Goal: Task Accomplishment & Management: Complete application form

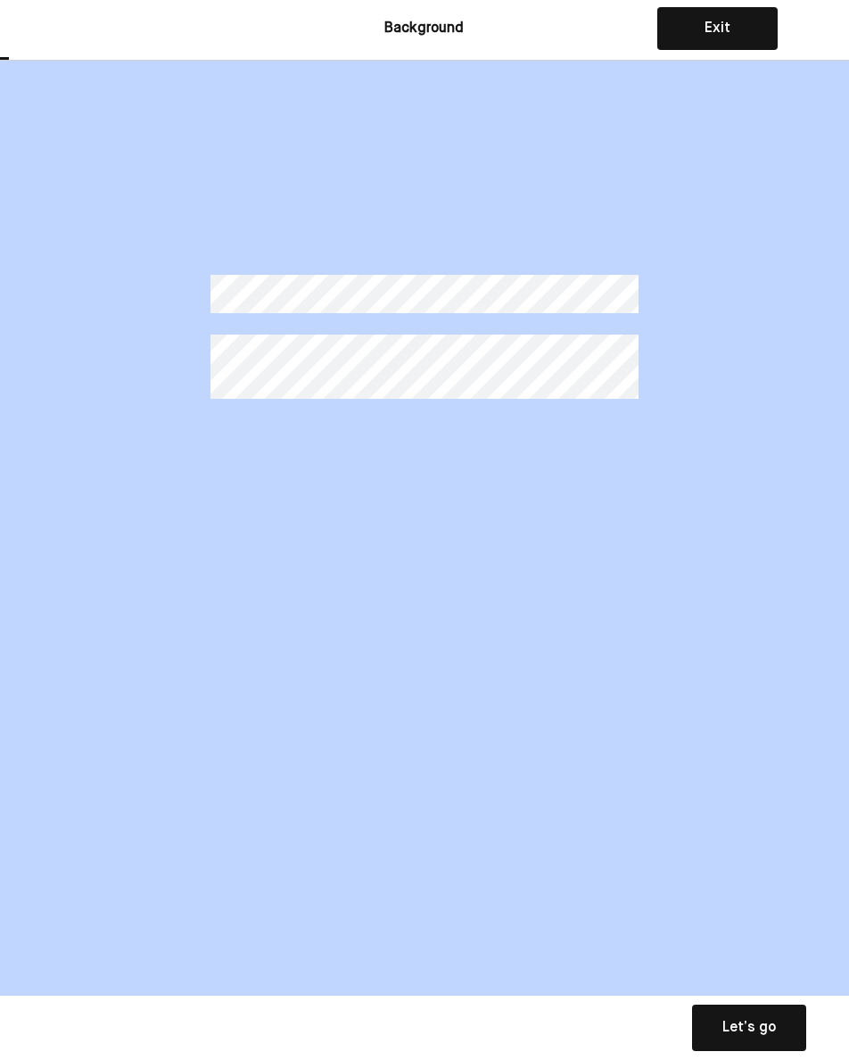
click at [738, 1023] on div "Let’s go" at bounding box center [750, 1027] width 54 height 21
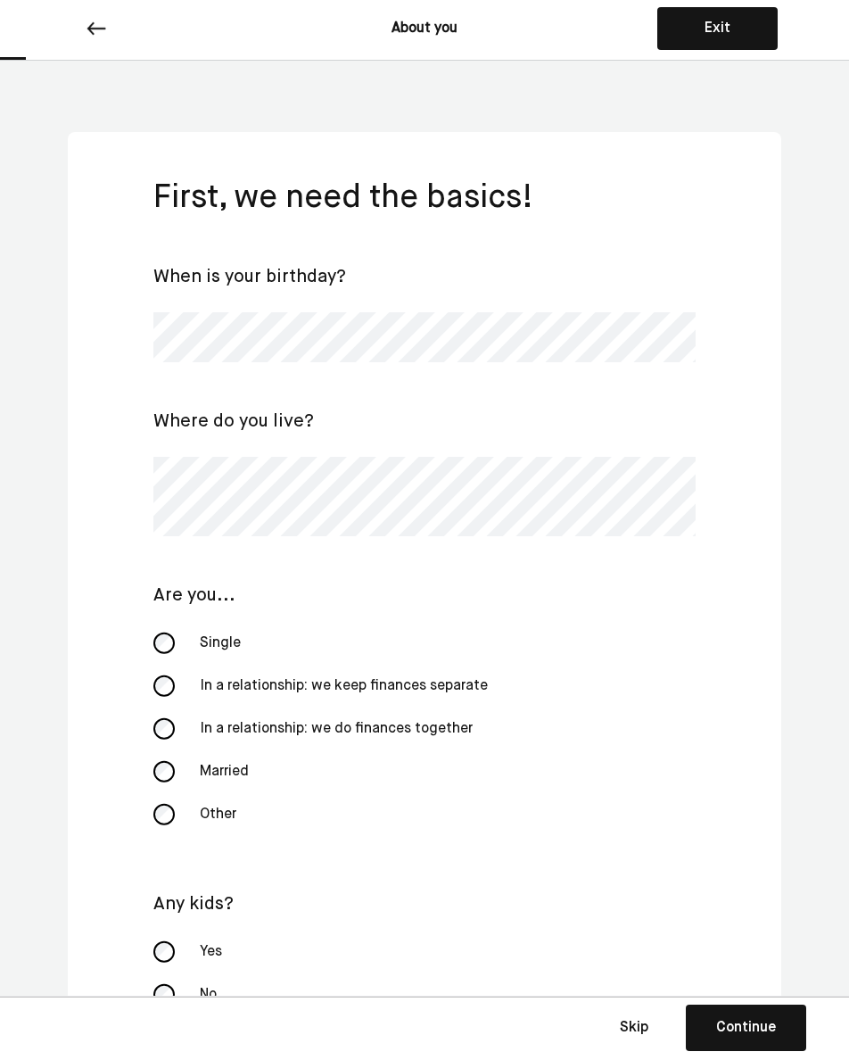
click at [238, 779] on div "Married" at bounding box center [278, 771] width 178 height 43
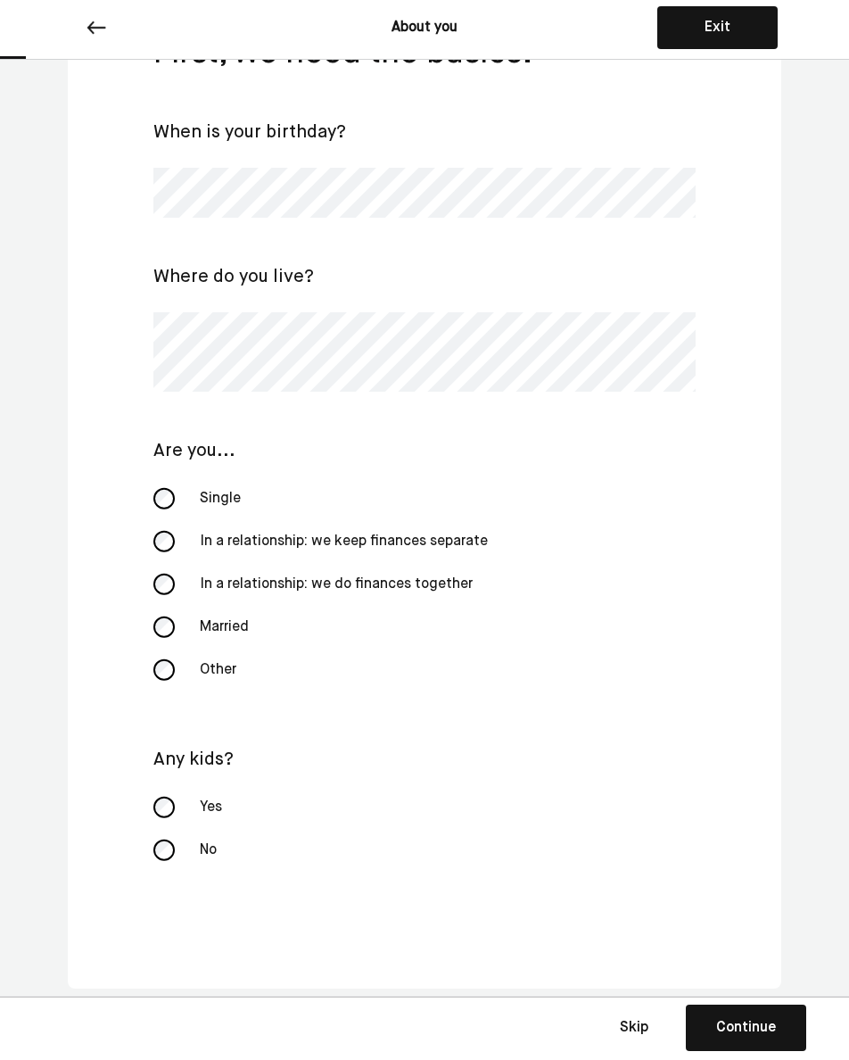
click at [208, 859] on div "No" at bounding box center [278, 850] width 178 height 43
click at [758, 1028] on div "Continue" at bounding box center [746, 1027] width 60 height 21
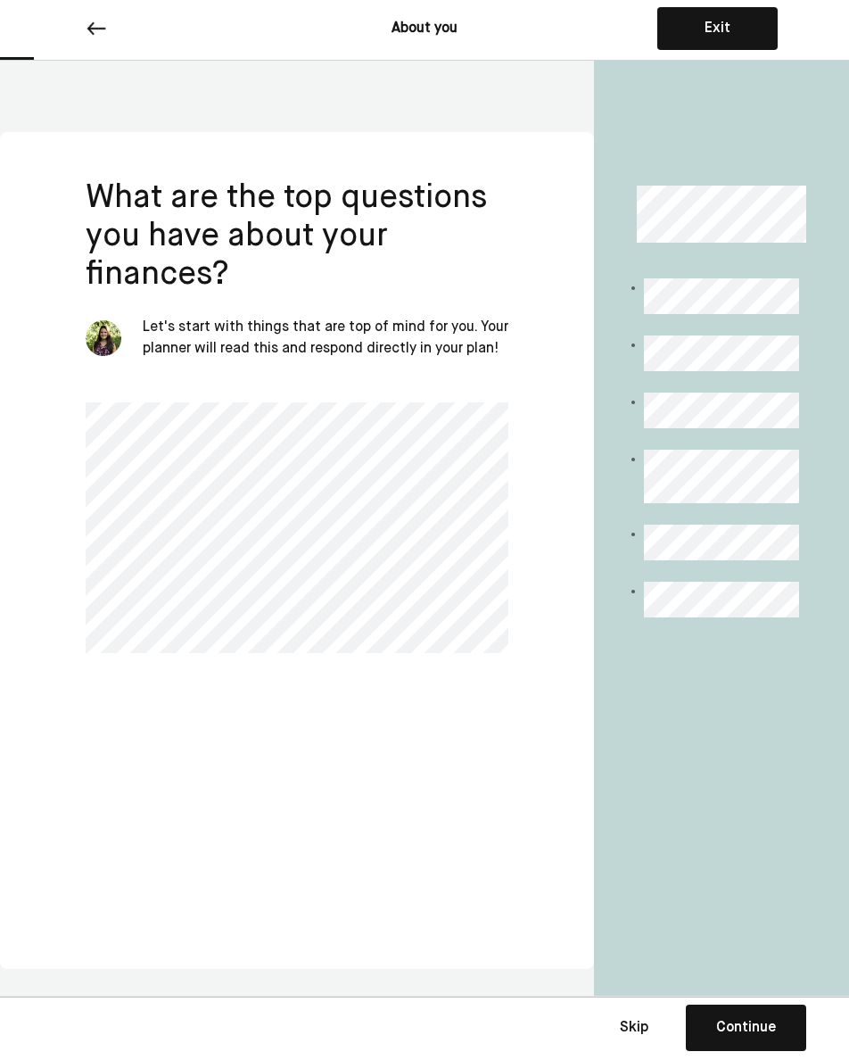
click at [758, 1027] on div "Continue" at bounding box center [746, 1027] width 60 height 21
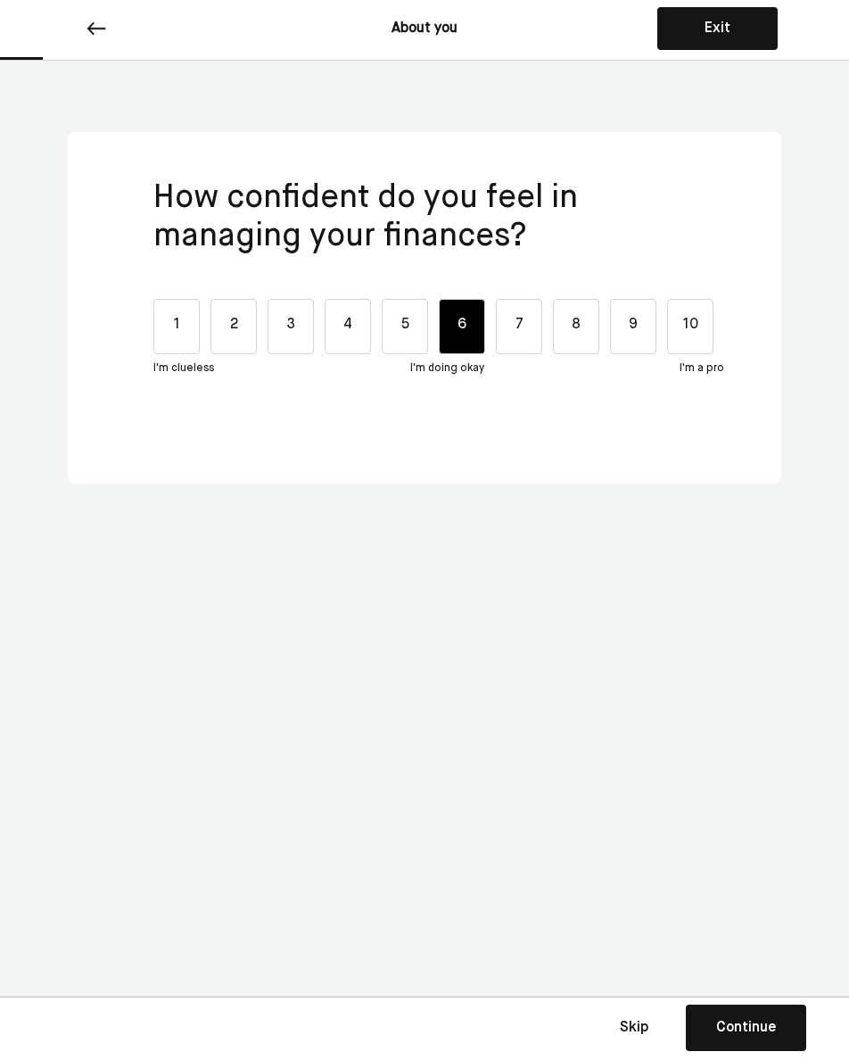
click at [460, 326] on div "6" at bounding box center [462, 326] width 46 height 55
click at [348, 332] on div "4" at bounding box center [348, 326] width 46 height 55
click at [461, 306] on div "6" at bounding box center [462, 326] width 46 height 55
click at [716, 1043] on button "Continue Save Continue" at bounding box center [746, 1028] width 120 height 46
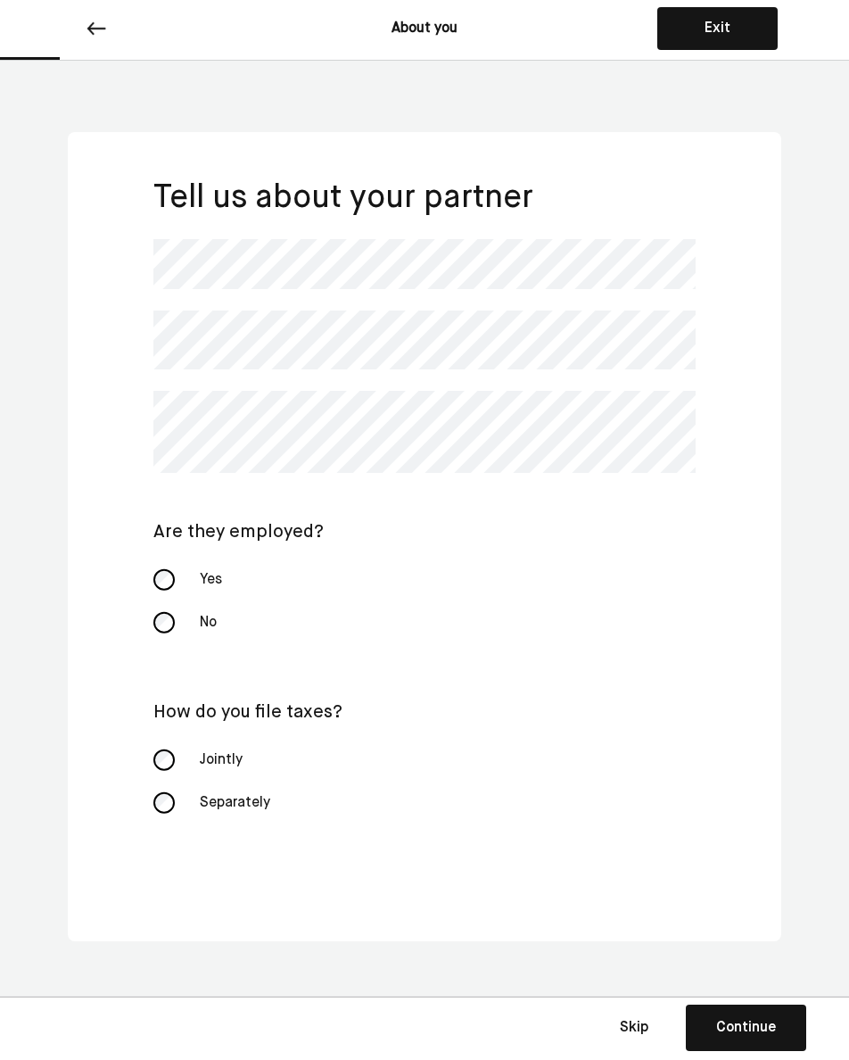
click at [189, 624] on div "No" at bounding box center [278, 622] width 178 height 43
click at [214, 744] on div "Jointly" at bounding box center [278, 760] width 178 height 43
click at [725, 1012] on button "Continue Save Continue" at bounding box center [746, 1028] width 120 height 46
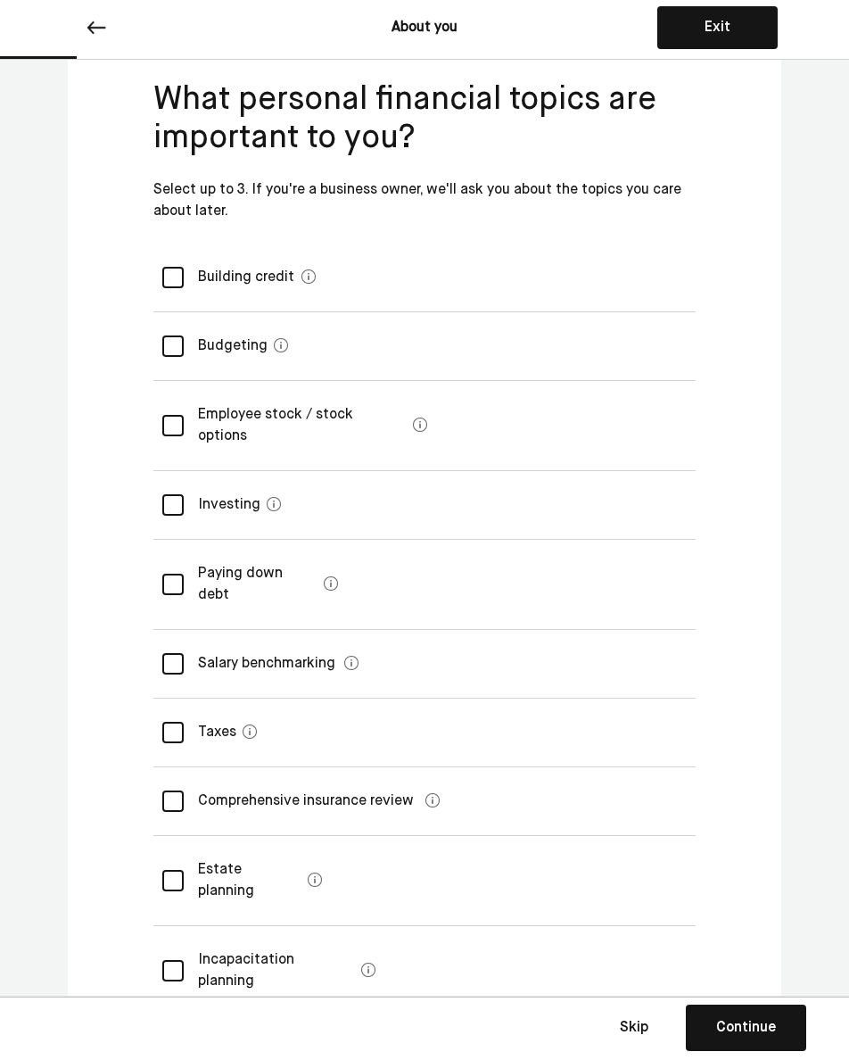
scroll to position [101, 0]
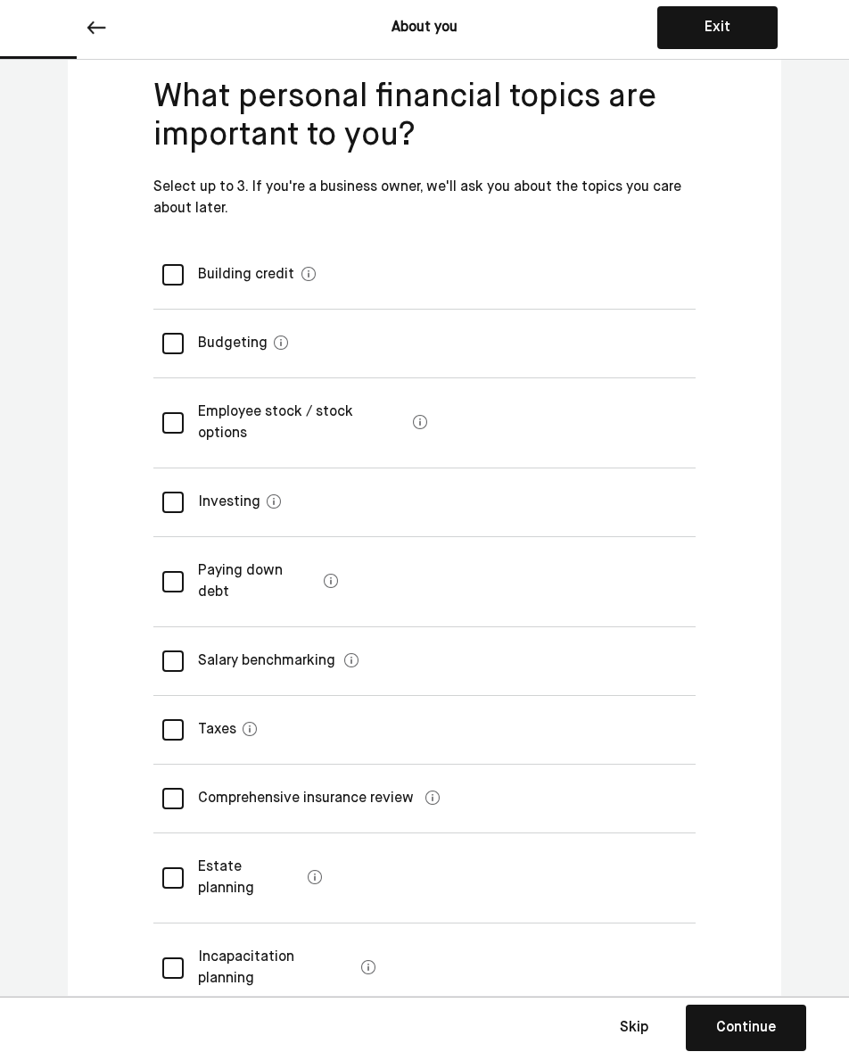
click at [215, 705] on div "Taxes" at bounding box center [210, 730] width 52 height 50
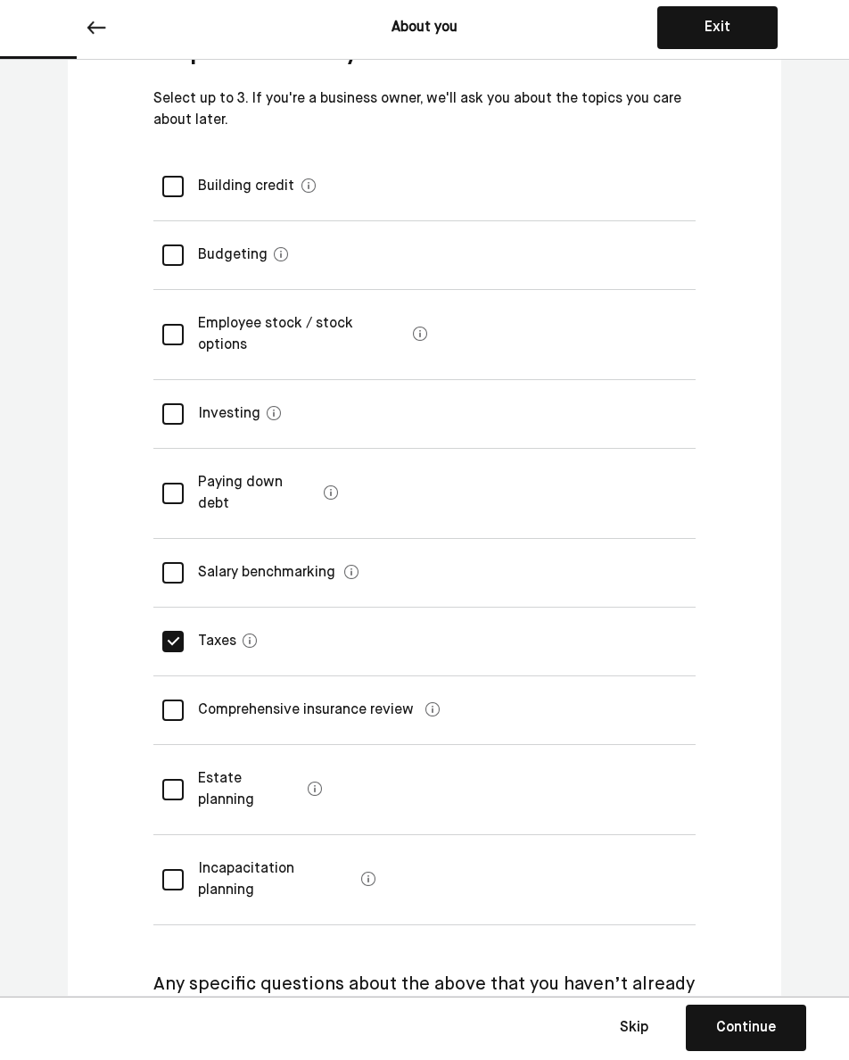
scroll to position [194, 0]
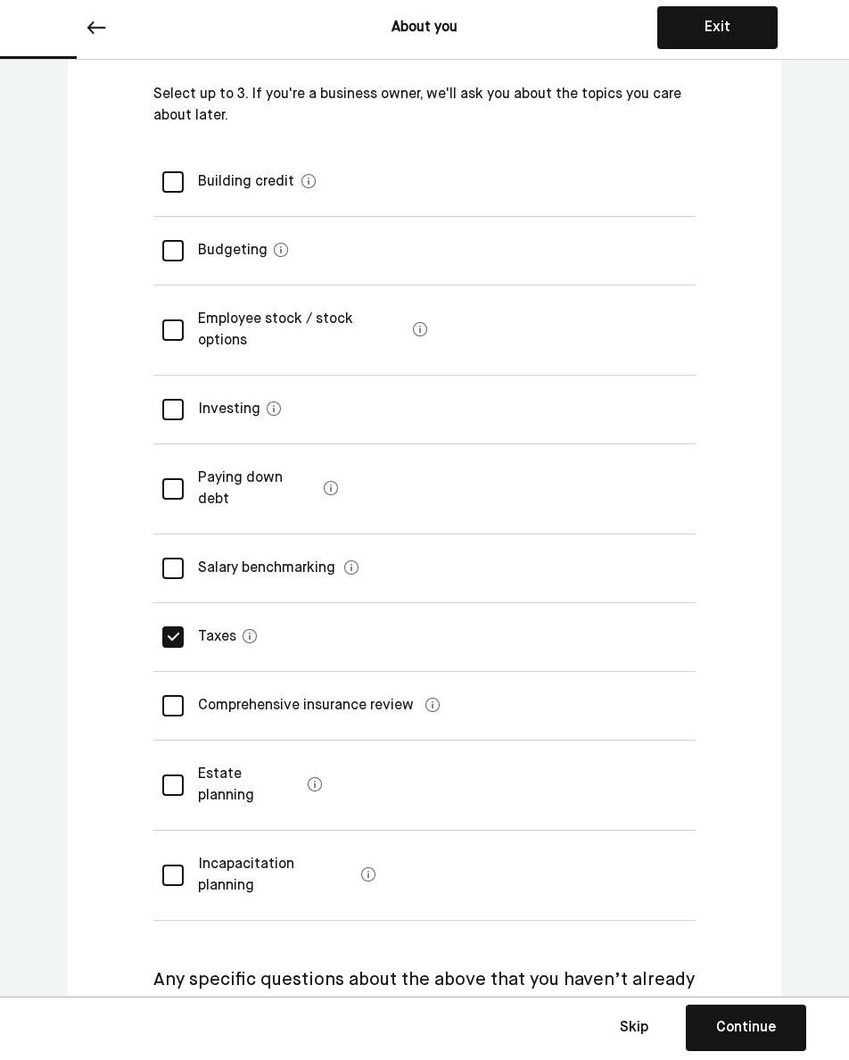
click at [215, 251] on div "Budgeting" at bounding box center [225, 251] width 83 height 50
click at [247, 454] on debt "Paying down debt" at bounding box center [250, 488] width 133 height 71
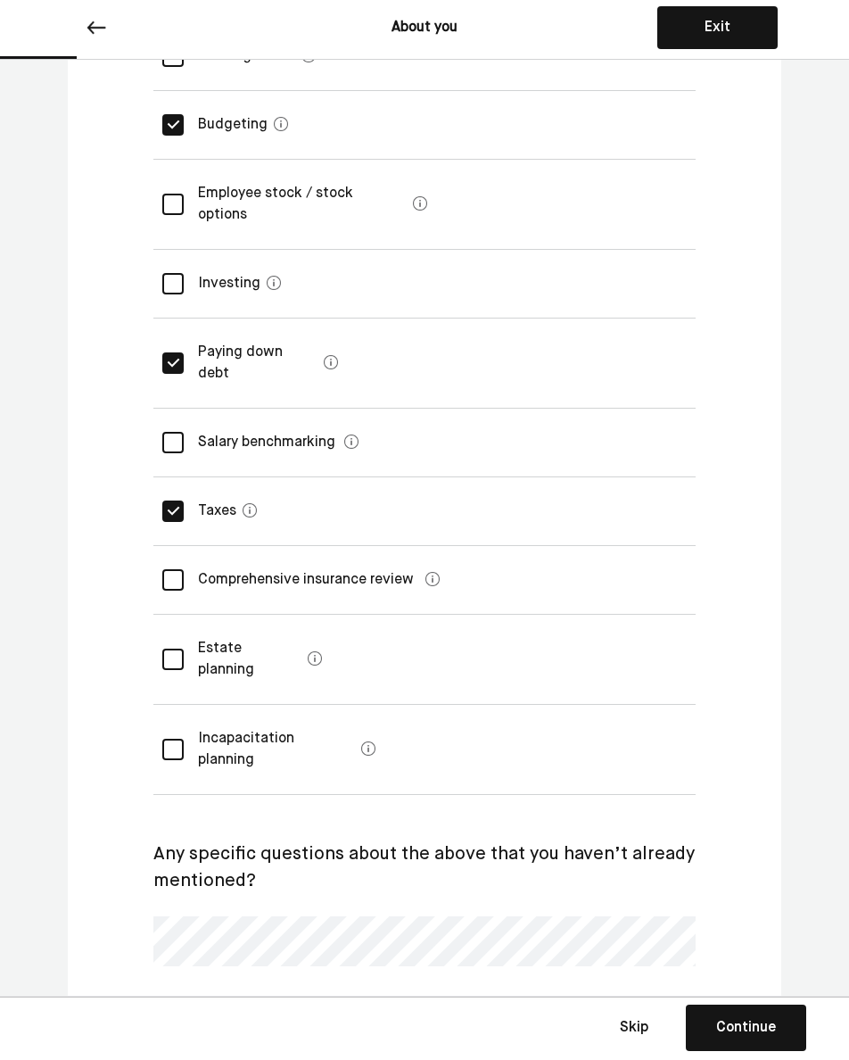
click at [755, 1030] on div "Continue" at bounding box center [746, 1027] width 60 height 21
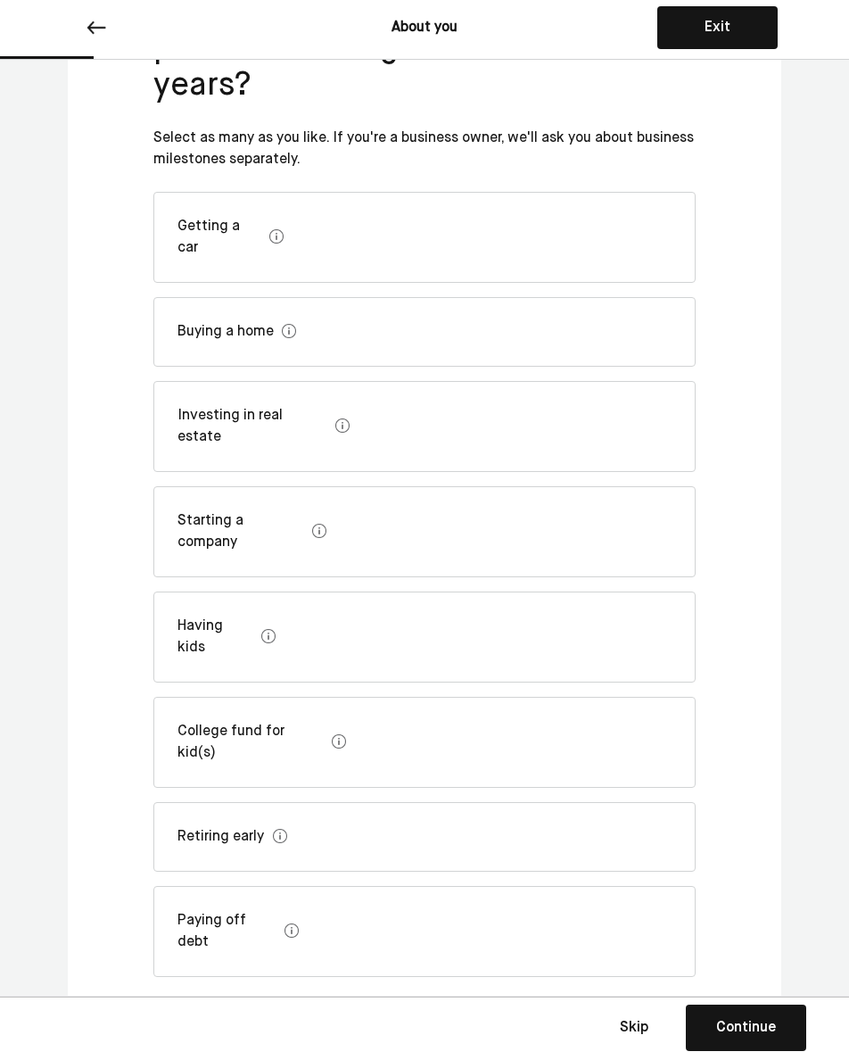
scroll to position [195, 0]
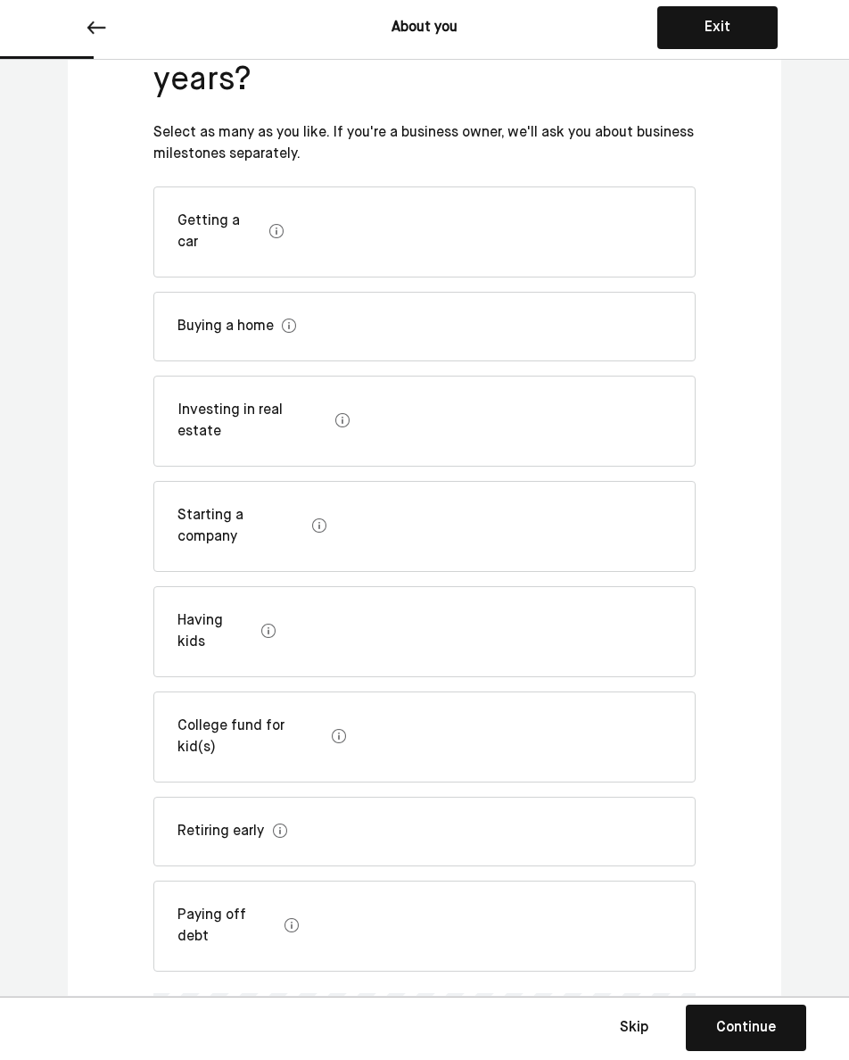
click at [406, 586] on div "Having kids" at bounding box center [424, 631] width 542 height 91
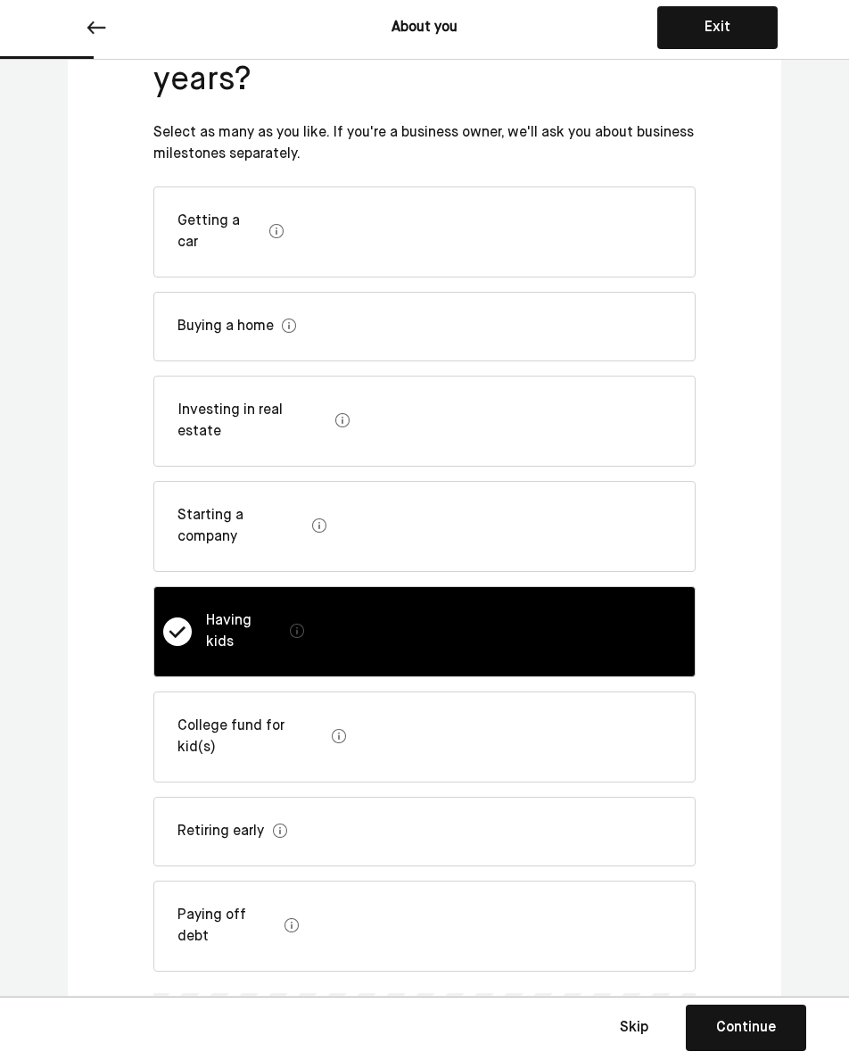
click at [400, 881] on div "Paying off debt" at bounding box center [424, 926] width 542 height 91
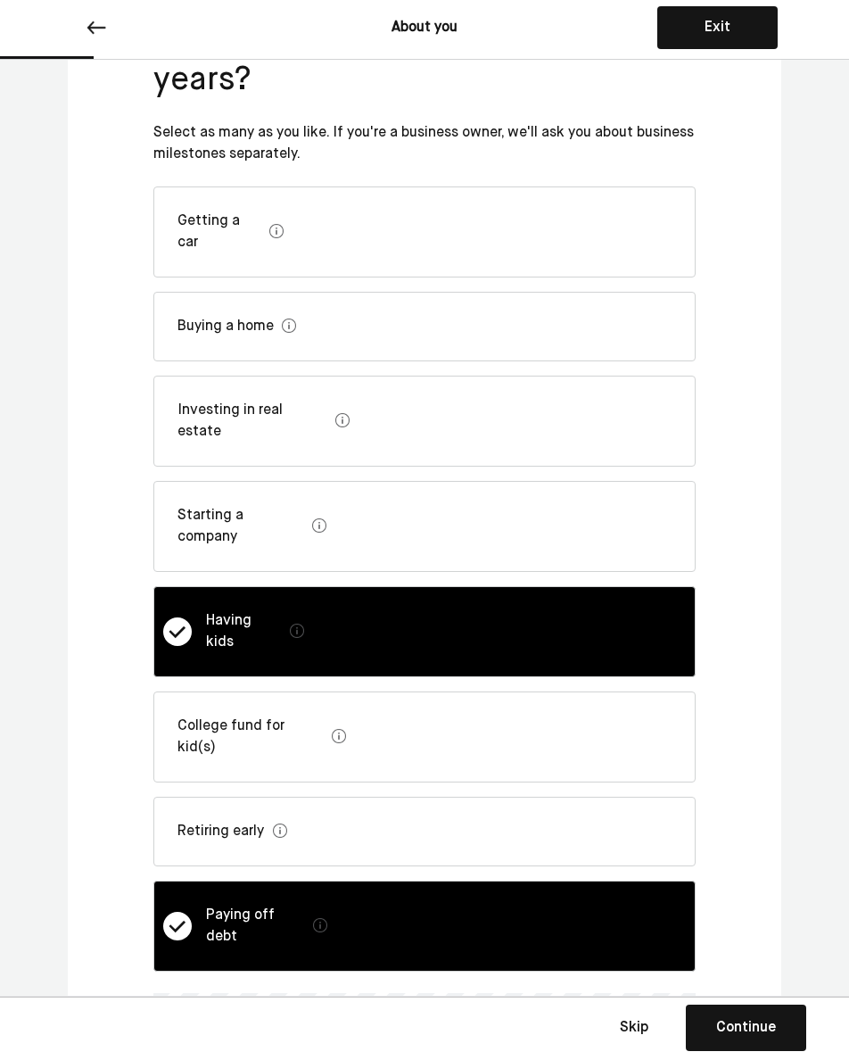
click at [355, 292] on div "Buying a home" at bounding box center [424, 327] width 542 height 70
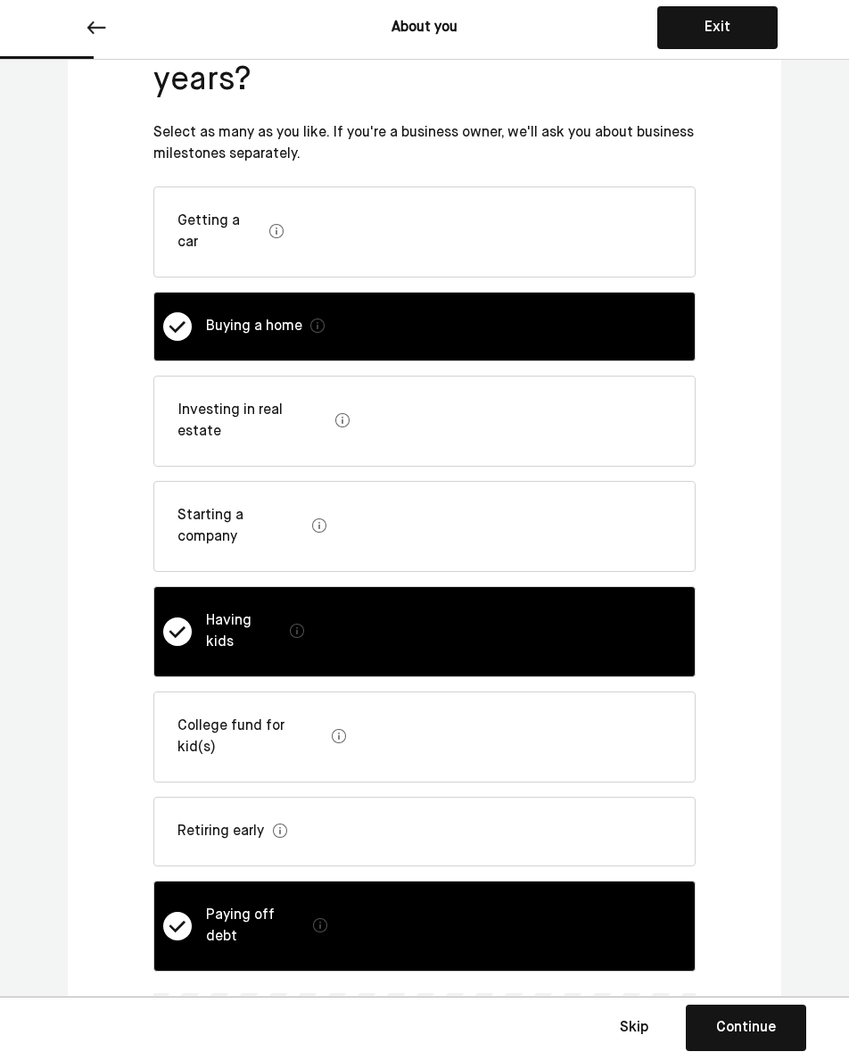
click at [343, 292] on div "L Buying a home" at bounding box center [424, 327] width 542 height 70
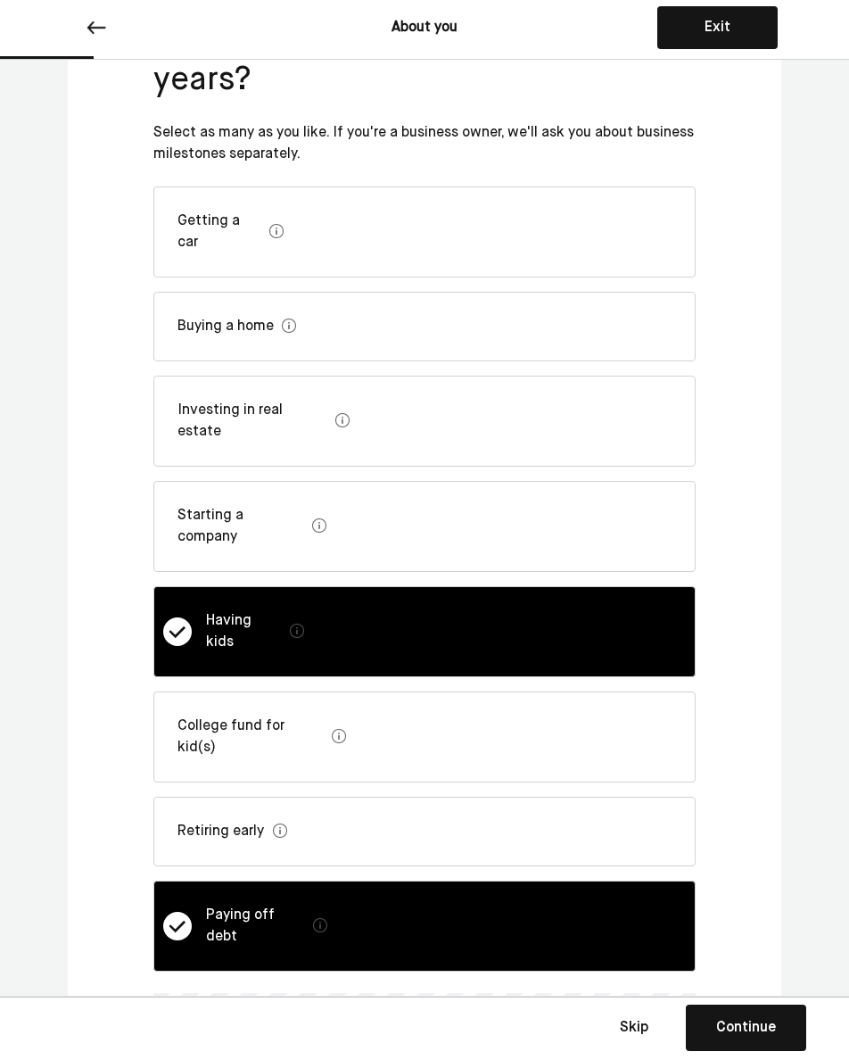
click at [343, 292] on div "Buying a home" at bounding box center [424, 327] width 542 height 70
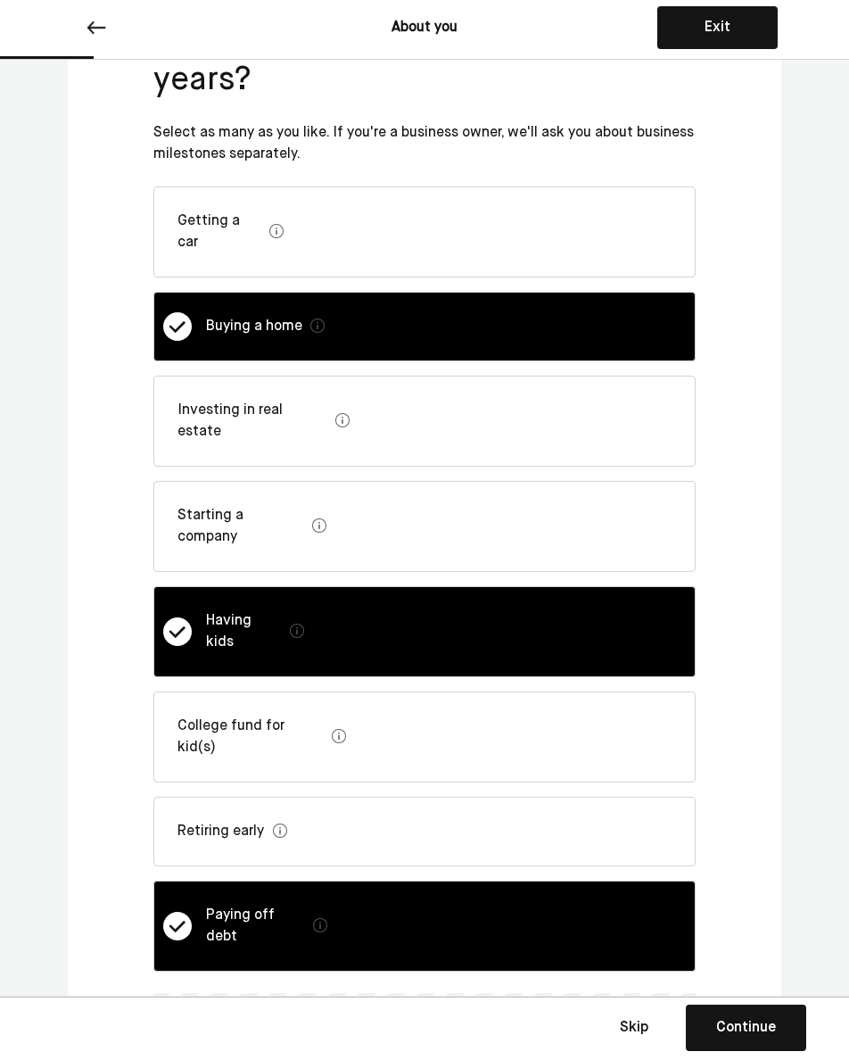
click at [747, 1021] on div "Continue" at bounding box center [746, 1027] width 60 height 21
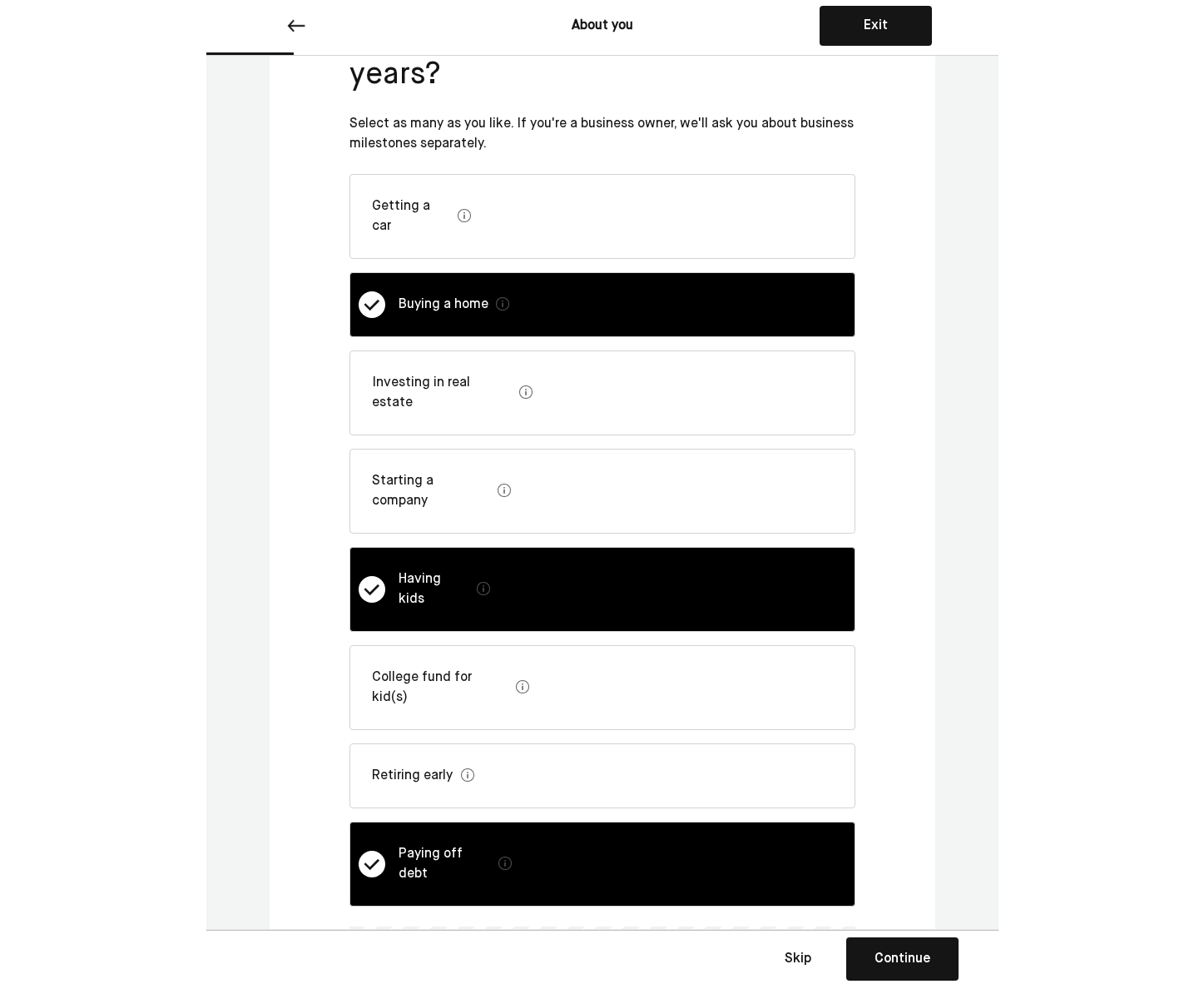
scroll to position [0, 0]
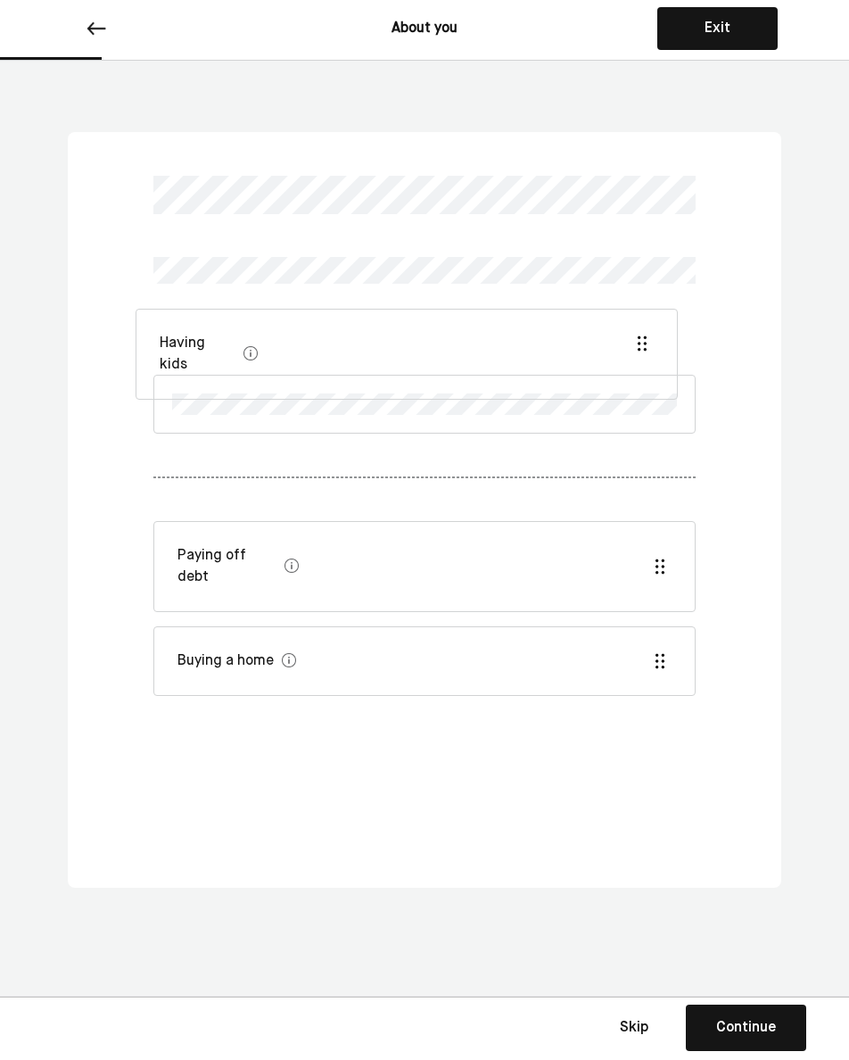
drag, startPoint x: 655, startPoint y: 493, endPoint x: 638, endPoint y: 333, distance: 160.6
click at [638, 333] on div "Having kids Paying off debt Buying a home" at bounding box center [424, 456] width 542 height 647
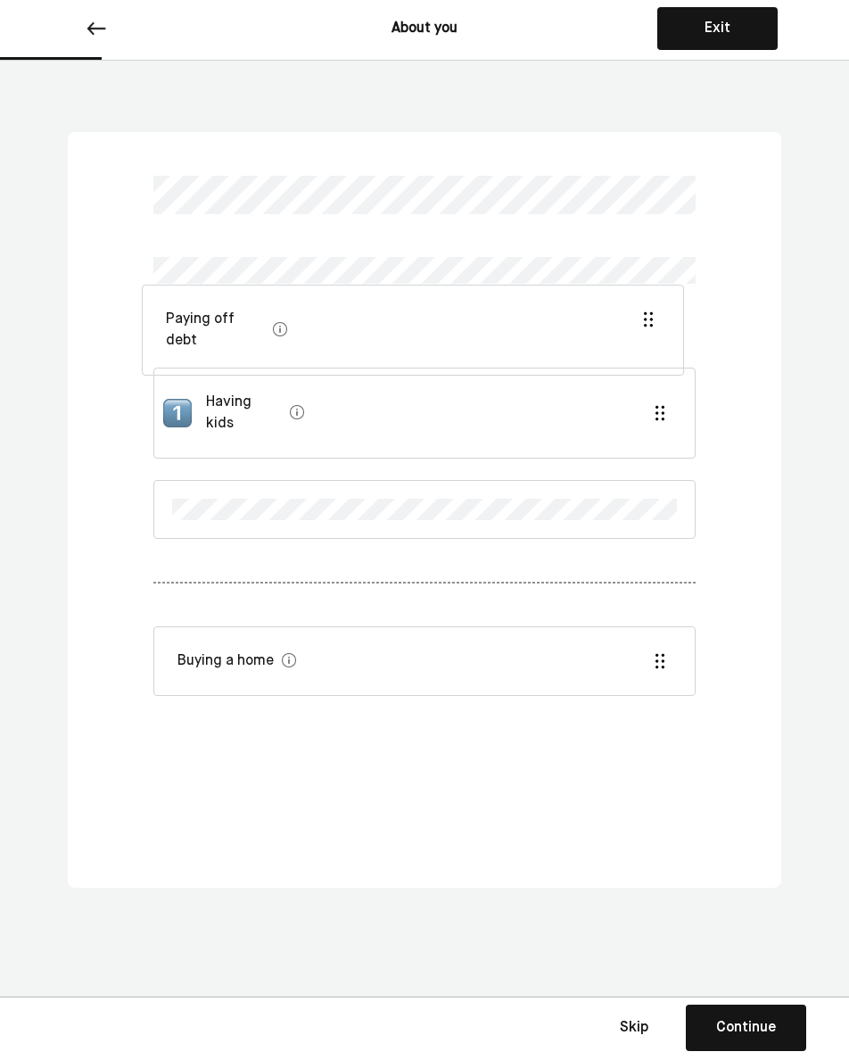
drag, startPoint x: 659, startPoint y: 558, endPoint x: 648, endPoint y: 311, distance: 246.5
click at [648, 311] on div "Having kids Paying off debt Buying a home" at bounding box center [424, 456] width 542 height 647
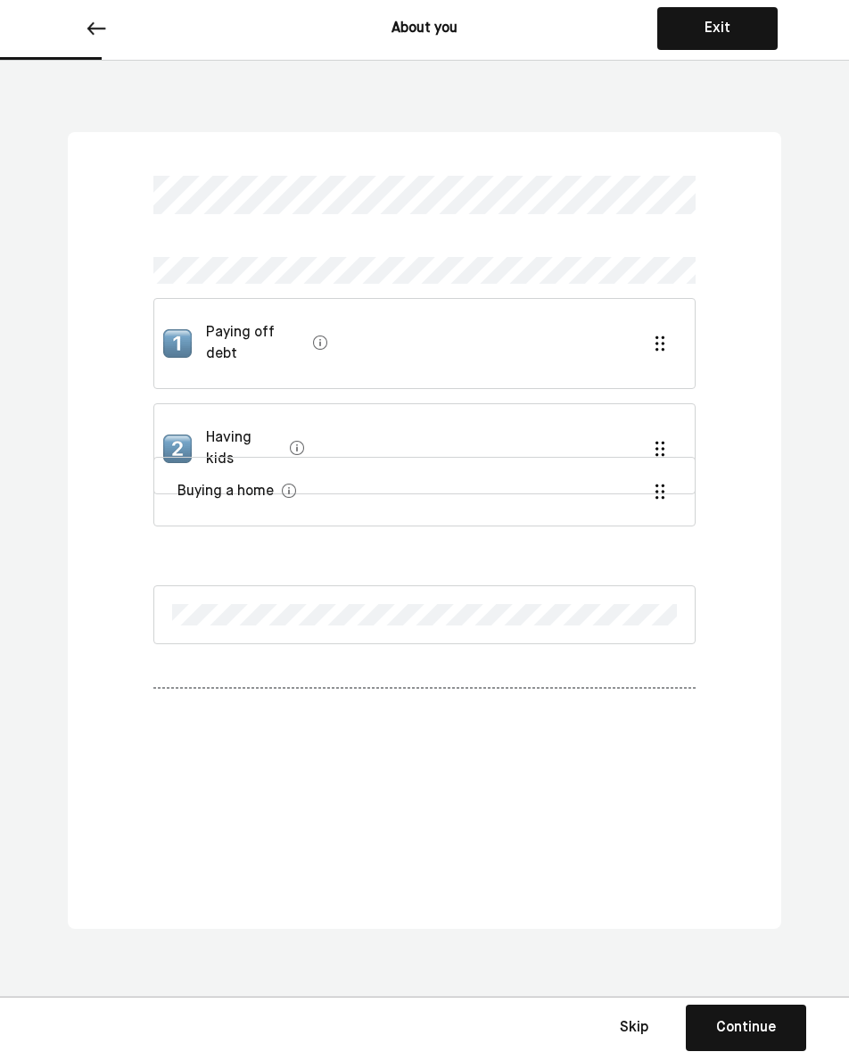
drag, startPoint x: 667, startPoint y: 652, endPoint x: 667, endPoint y: 488, distance: 164.2
click at [667, 488] on div "Paying off debt Having kids Buying a home" at bounding box center [424, 477] width 542 height 688
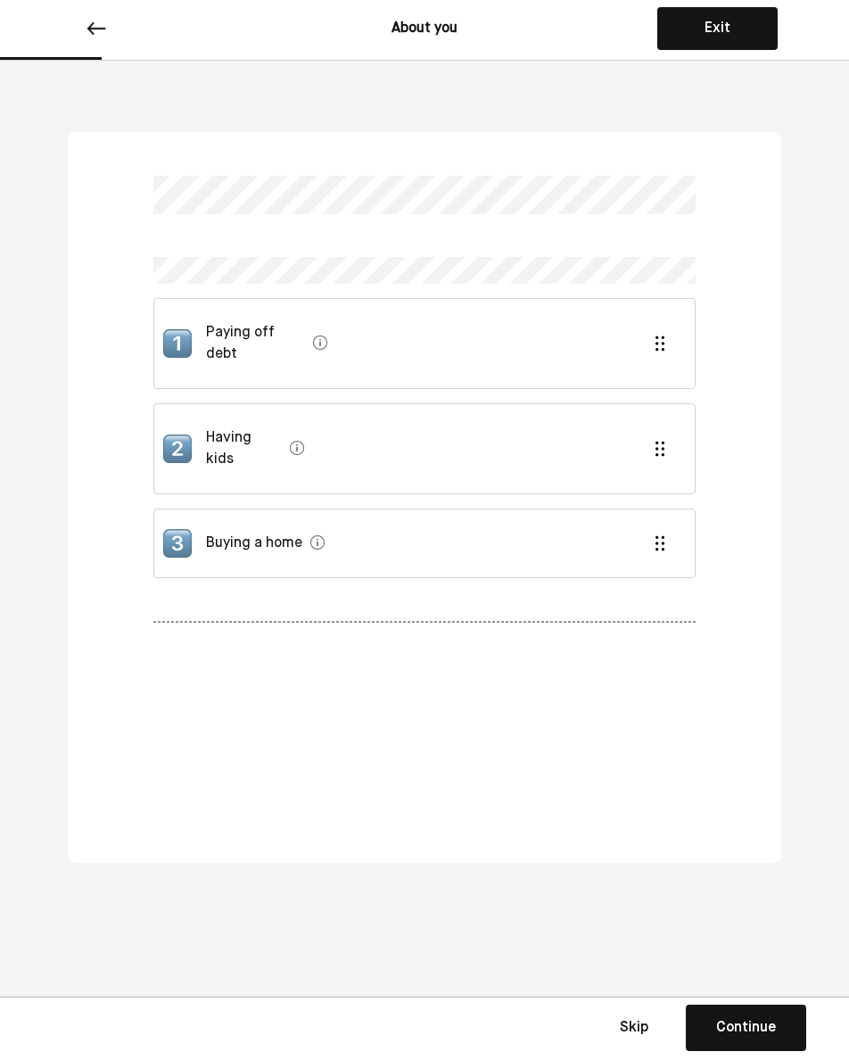
click at [725, 1027] on div "Continue" at bounding box center [746, 1027] width 60 height 21
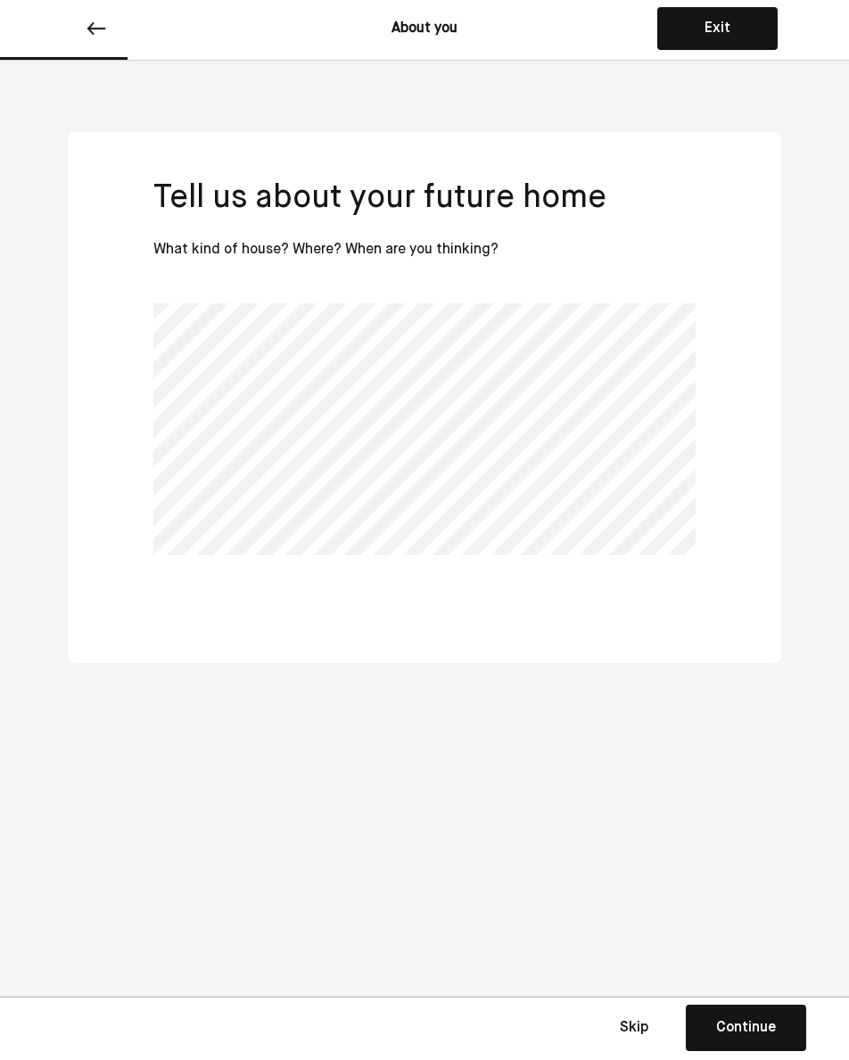
click at [758, 1029] on div "Continue" at bounding box center [746, 1027] width 60 height 21
click at [758, 1014] on button "Continue Save Continue" at bounding box center [746, 1028] width 120 height 46
click at [735, 1022] on div "Continue" at bounding box center [746, 1027] width 60 height 21
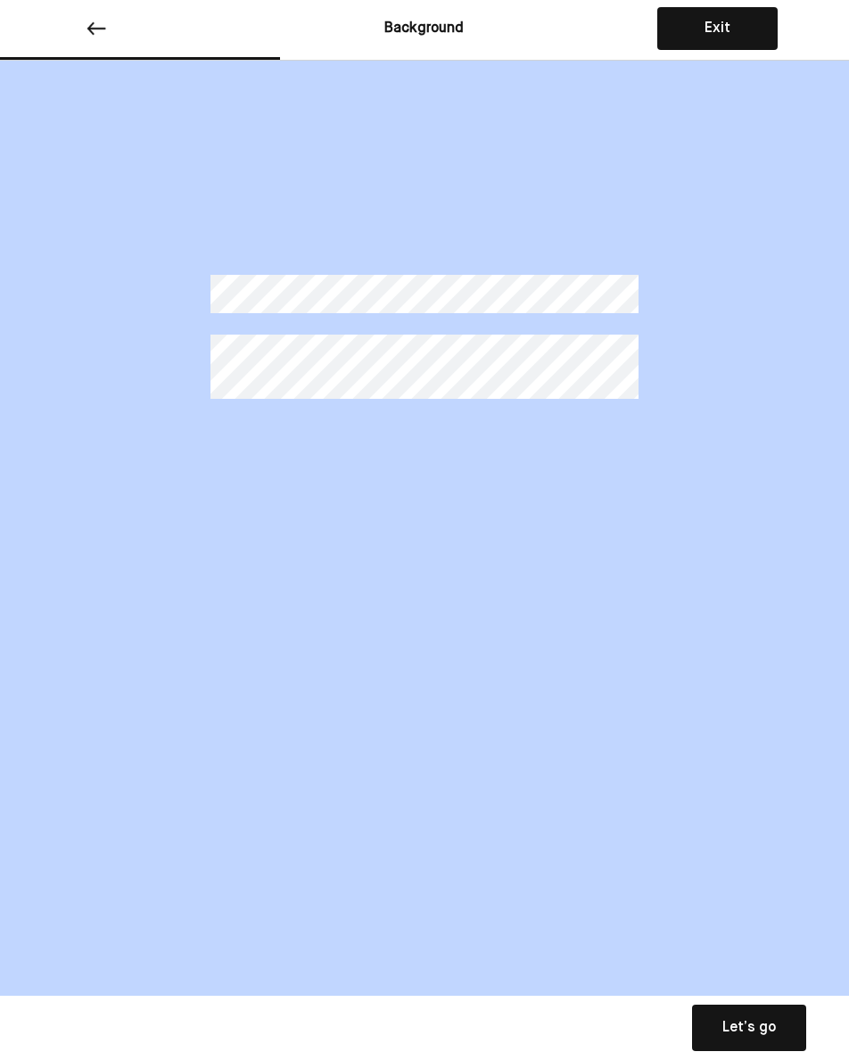
click at [733, 1031] on div "Let’s go" at bounding box center [750, 1027] width 54 height 21
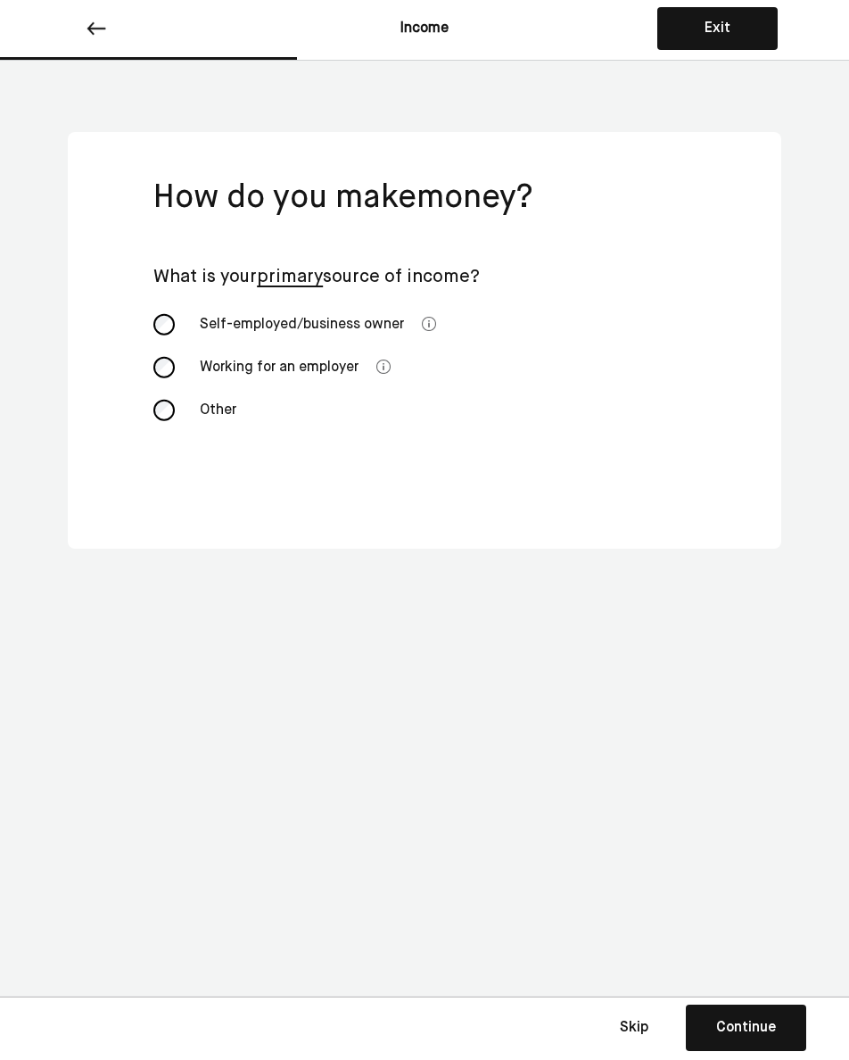
click at [288, 366] on div "Working for an employer" at bounding box center [279, 367] width 180 height 43
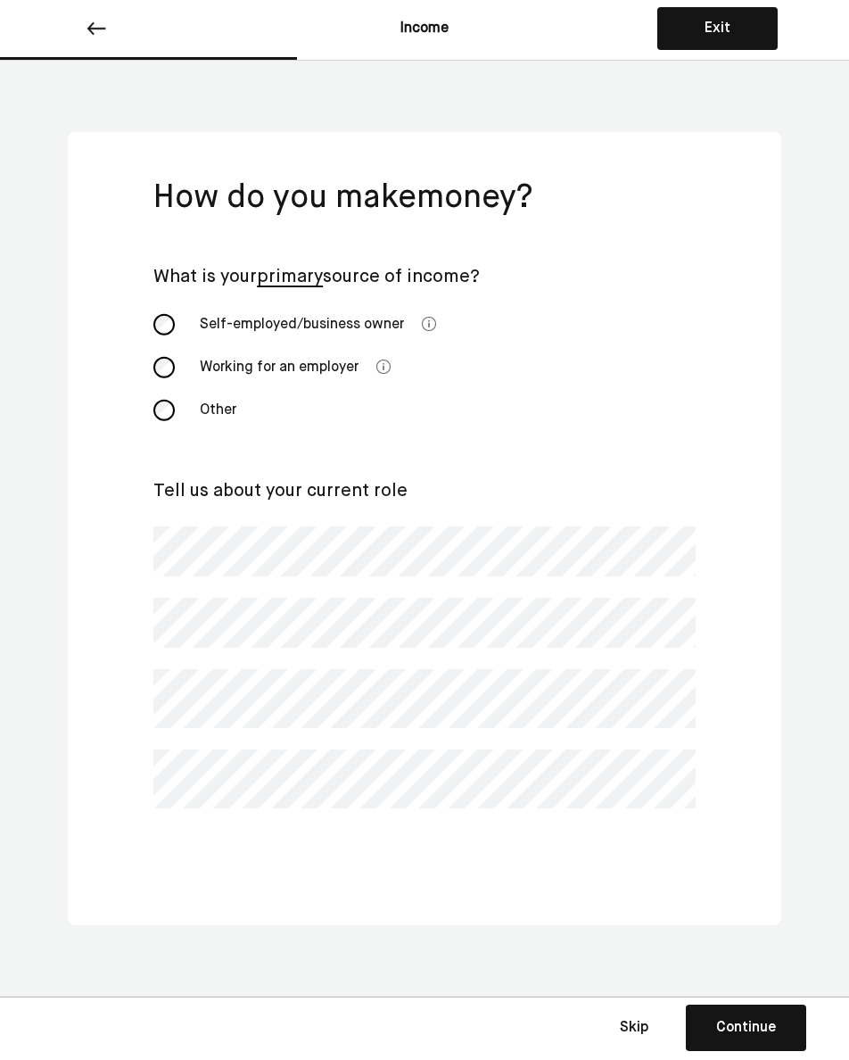
click at [758, 1032] on button "Continue Save Continue" at bounding box center [746, 1028] width 120 height 46
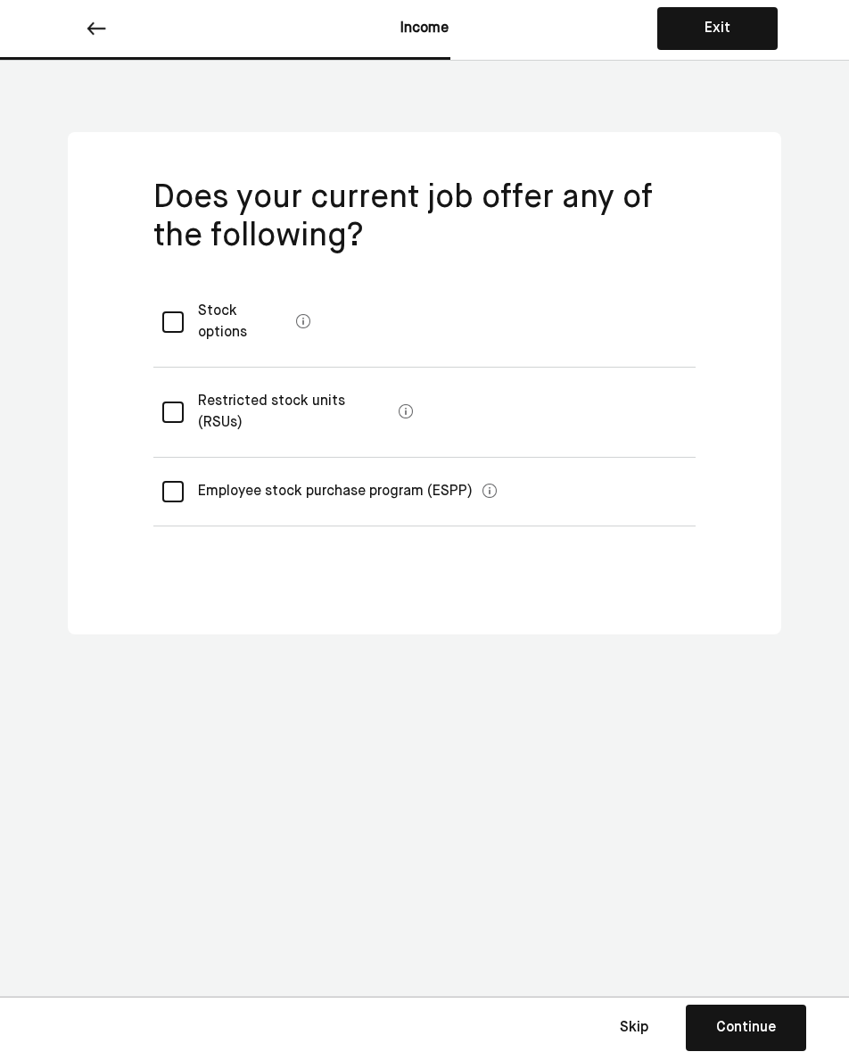
click at [635, 1023] on button "Skip" at bounding box center [634, 1028] width 89 height 45
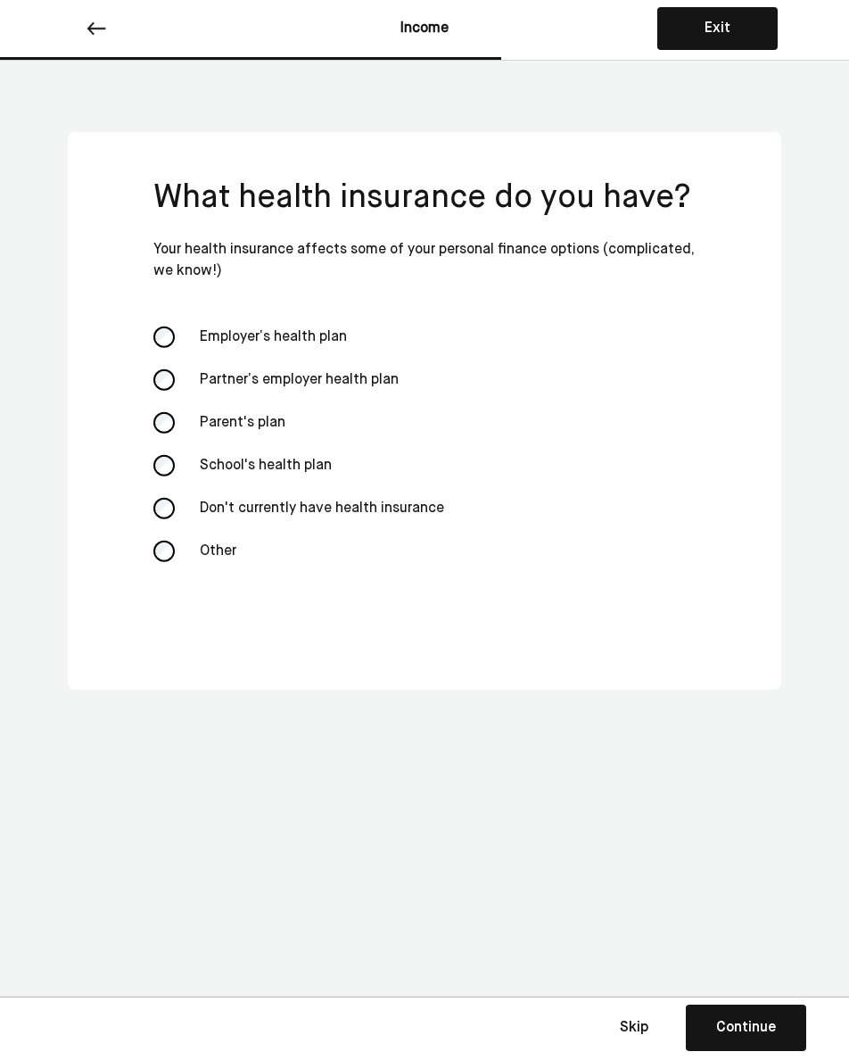
click at [296, 334] on div "Employer’s health plan" at bounding box center [278, 337] width 178 height 43
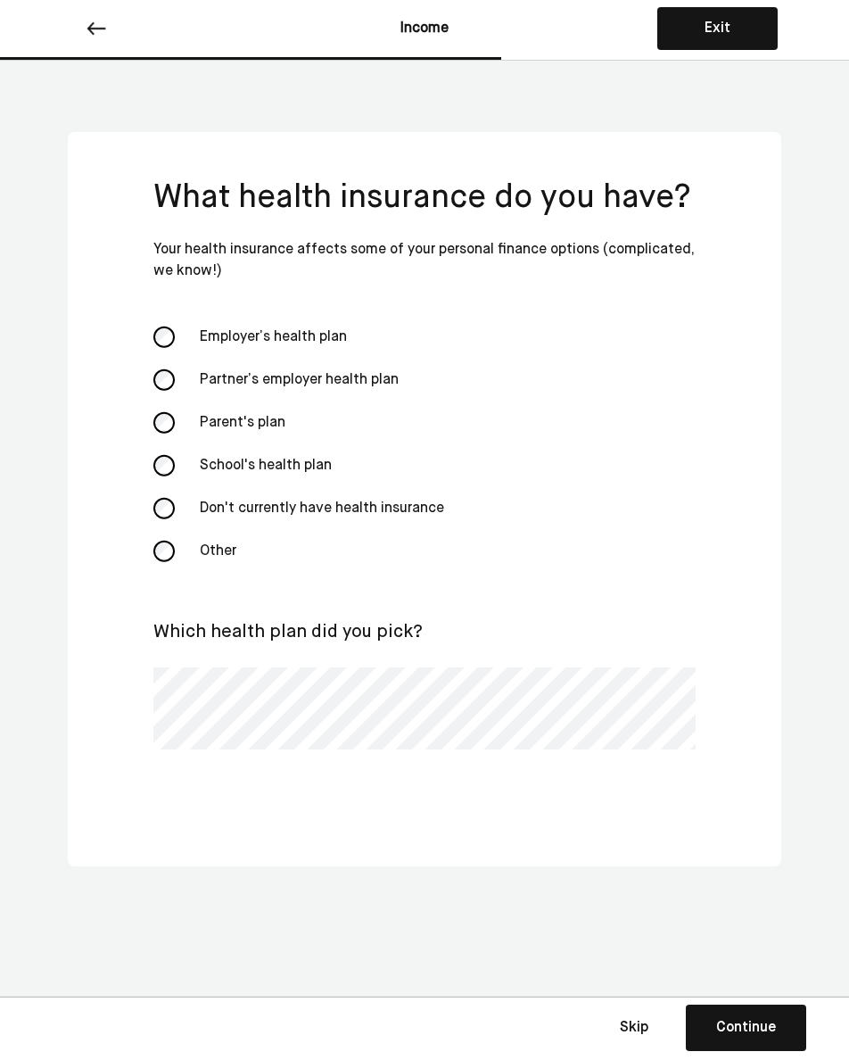
click at [710, 1017] on button "Continue Save Continue" at bounding box center [746, 1028] width 120 height 46
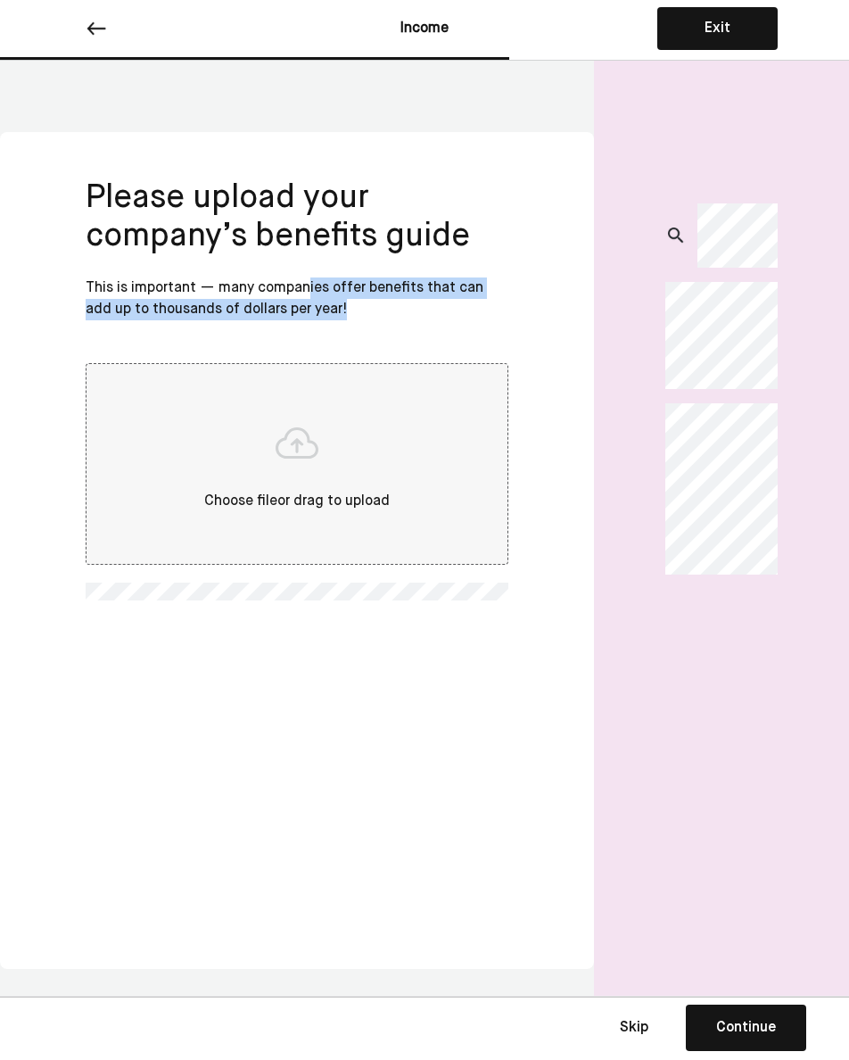
drag, startPoint x: 315, startPoint y: 281, endPoint x: 385, endPoint y: 308, distance: 74.6
click at [385, 308] on div "This is important — many companies offer benefits that can add up to thousands …" at bounding box center [297, 298] width 423 height 43
click at [319, 299] on div "This is important — many companies offer benefits that can add up to thousands …" at bounding box center [297, 298] width 423 height 43
drag, startPoint x: 303, startPoint y: 294, endPoint x: 352, endPoint y: 315, distance: 53.2
click at [352, 315] on div "This is important — many companies offer benefits that can add up to thousands …" at bounding box center [297, 298] width 423 height 43
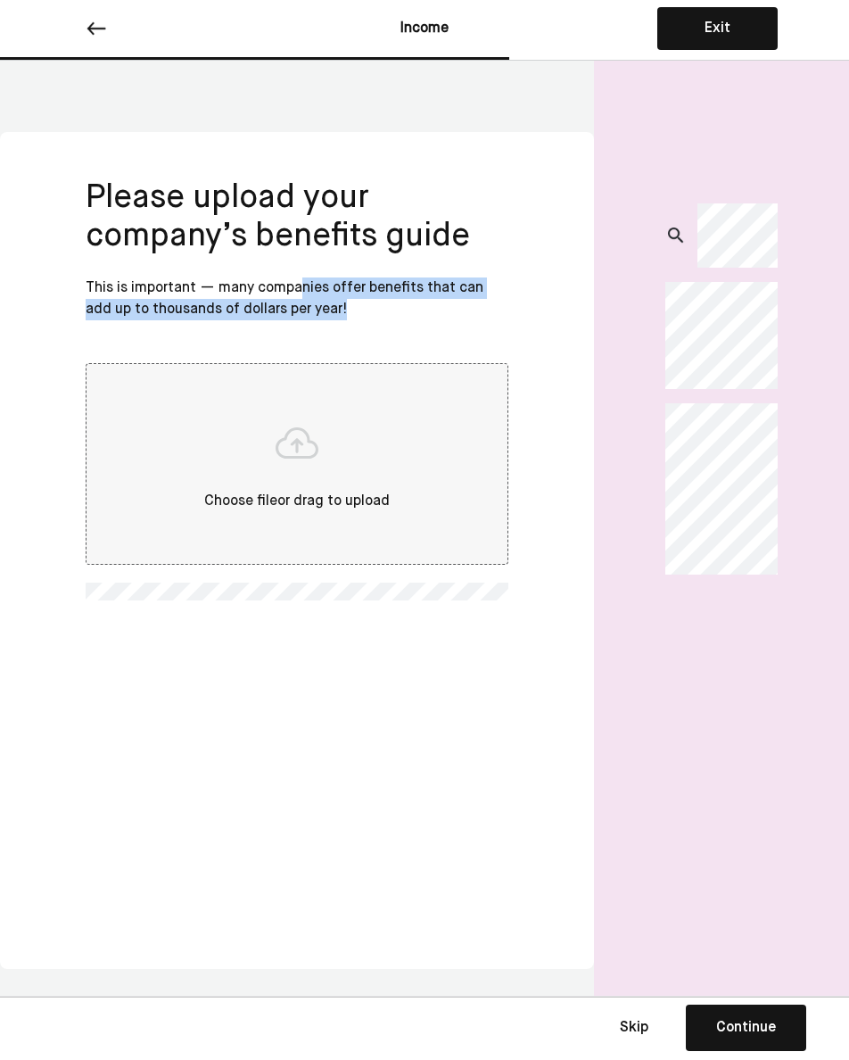
click at [318, 299] on div "This is important — many companies offer benefits that can add up to thousands …" at bounding box center [297, 298] width 423 height 43
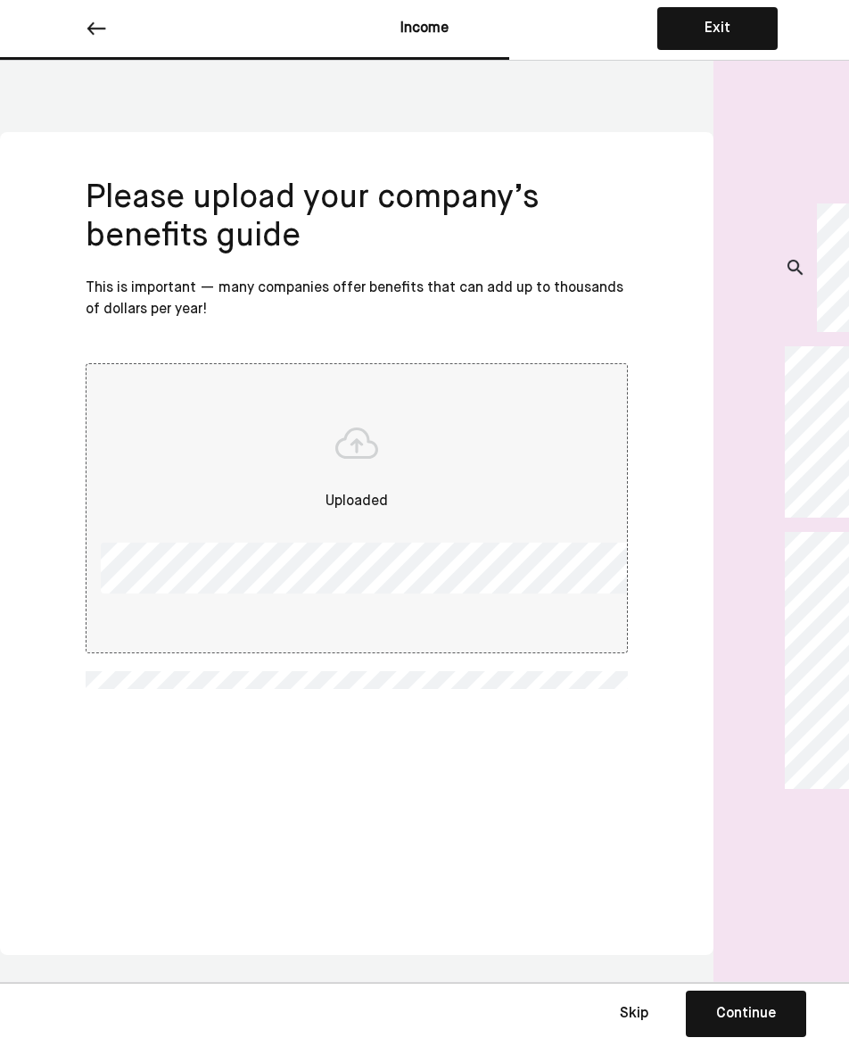
click at [758, 1023] on div "Continue" at bounding box center [746, 1013] width 60 height 21
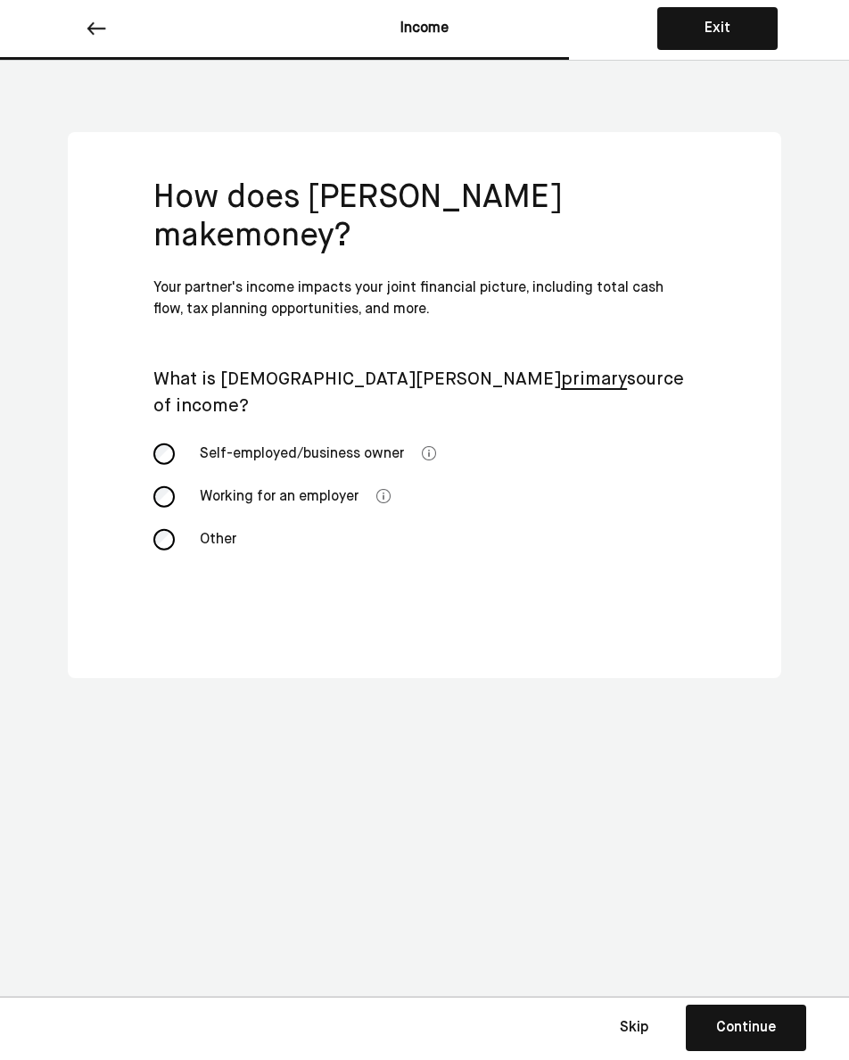
click at [209, 518] on div "Other" at bounding box center [278, 539] width 178 height 43
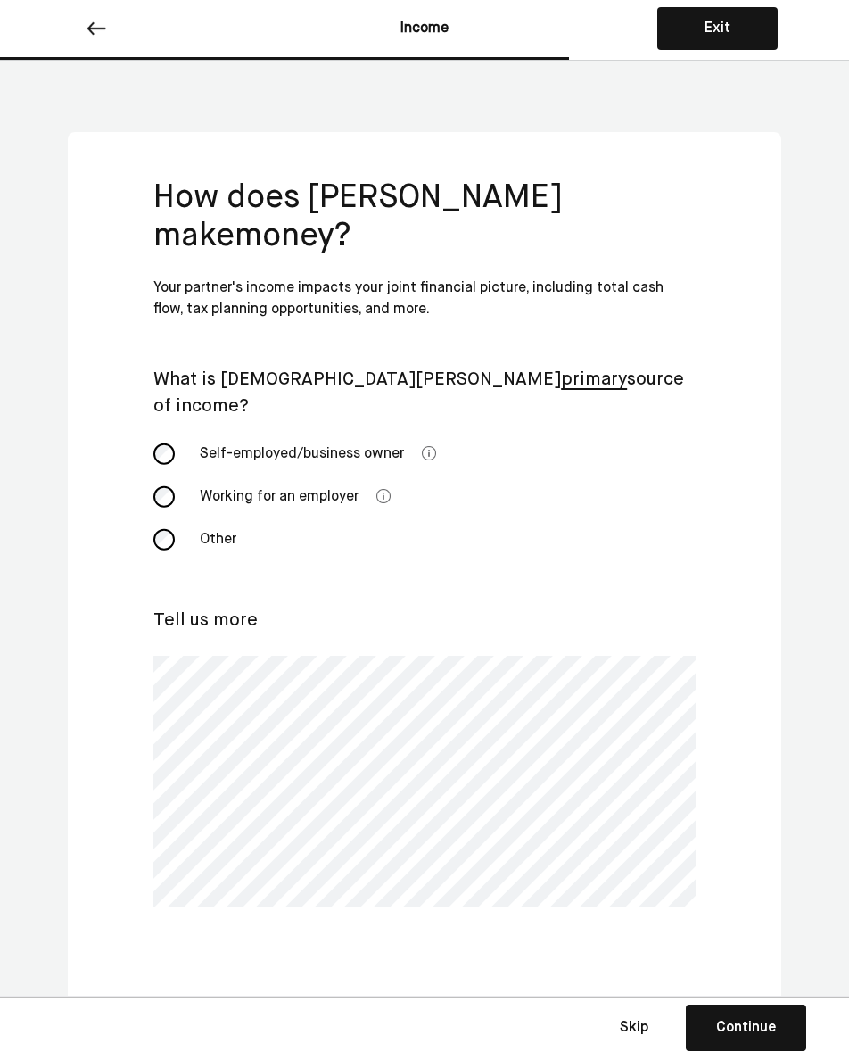
click at [758, 1031] on div "Continue" at bounding box center [746, 1027] width 60 height 21
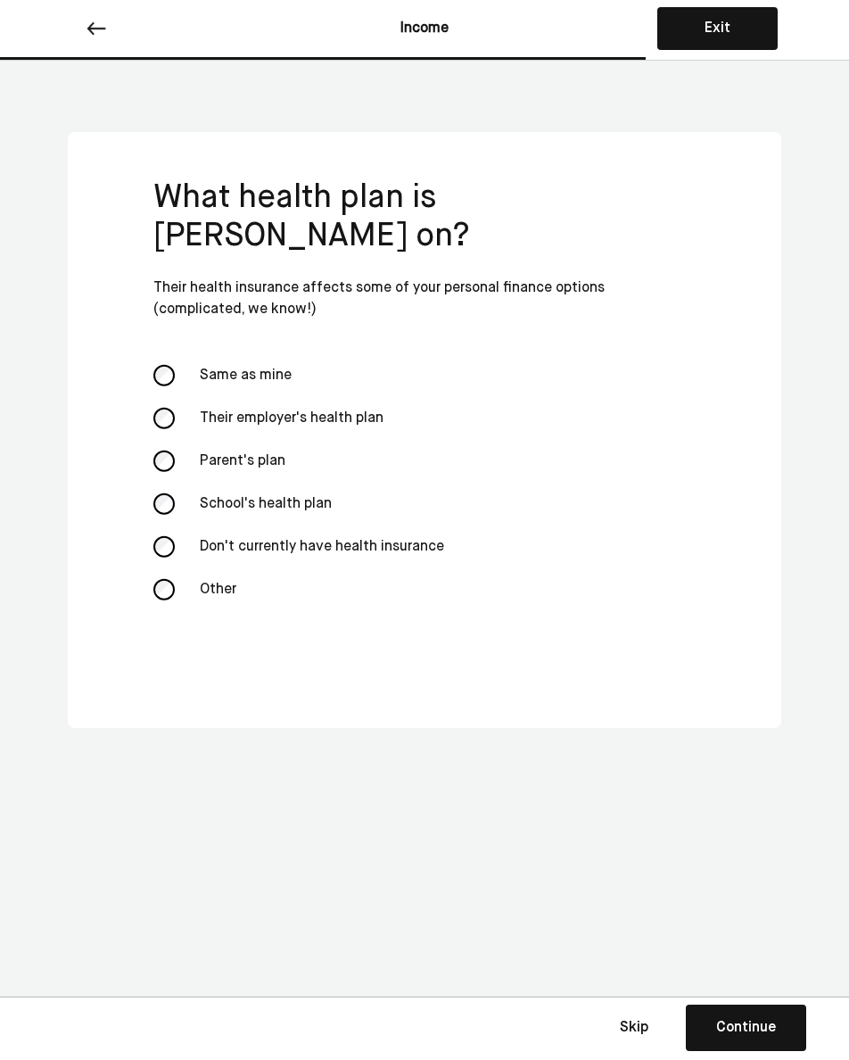
click at [244, 354] on div "Same as mine" at bounding box center [278, 375] width 178 height 43
click at [709, 1017] on button "Continue Save Continue" at bounding box center [746, 1028] width 120 height 46
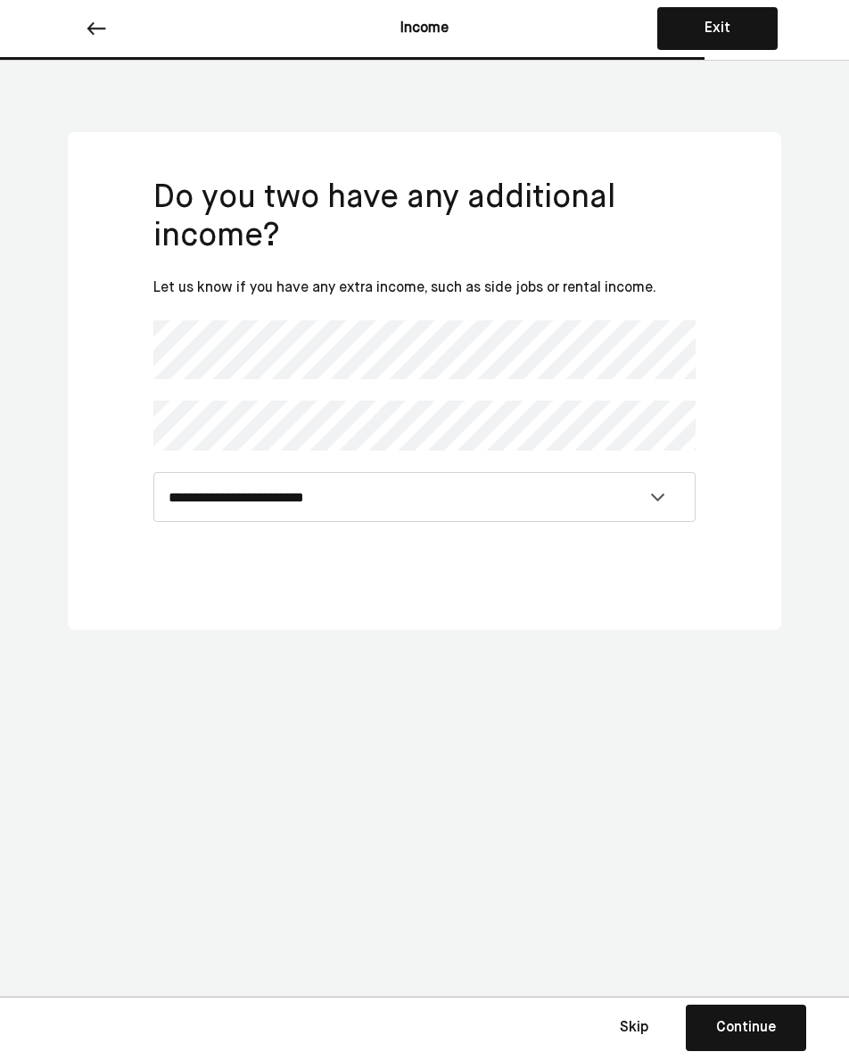
click at [755, 1006] on button "Continue Save Continue" at bounding box center [746, 1028] width 120 height 46
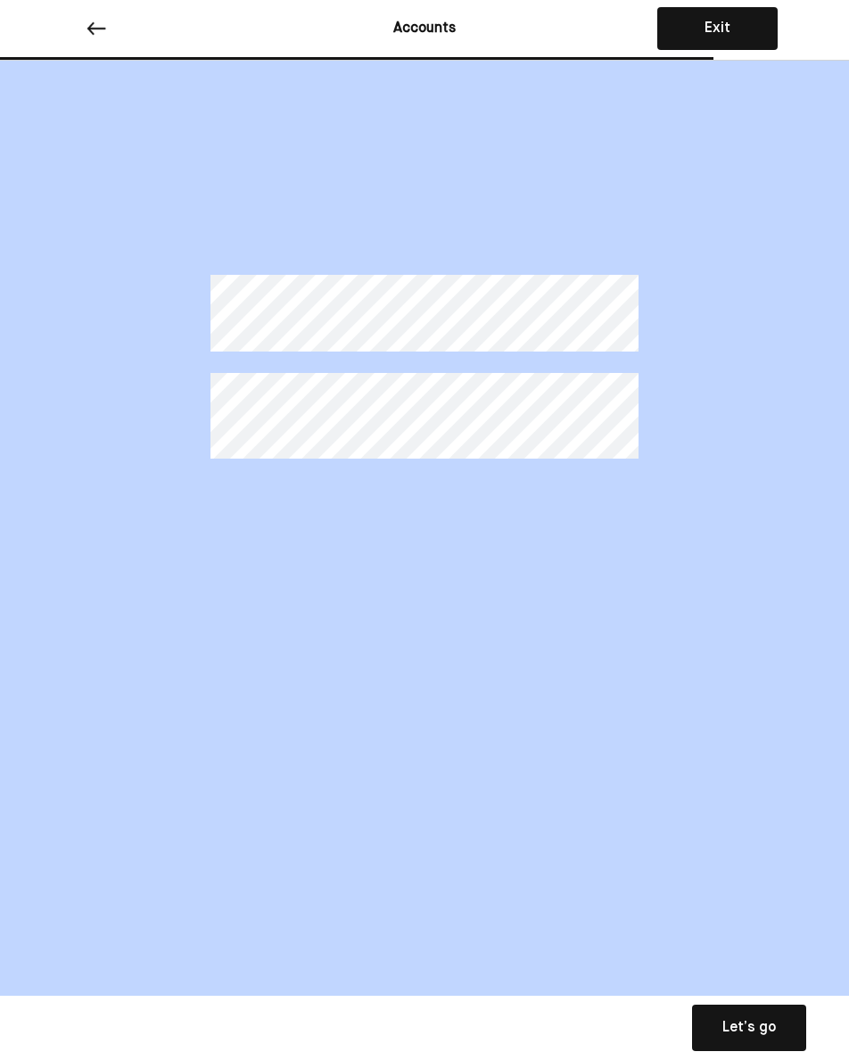
click at [751, 1018] on div "Let’s go" at bounding box center [750, 1027] width 54 height 21
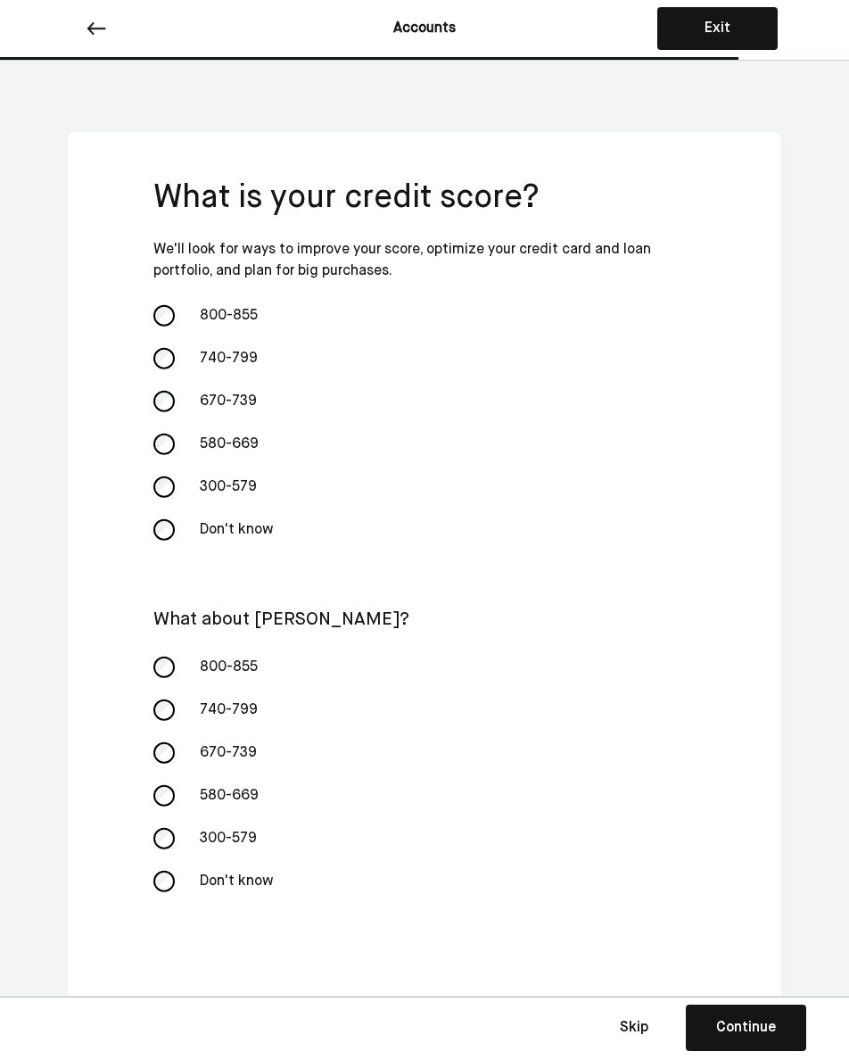
click at [223, 354] on div "740-799" at bounding box center [278, 358] width 178 height 43
click at [232, 310] on div "800-855" at bounding box center [278, 315] width 178 height 43
click at [744, 1018] on div "Continue" at bounding box center [746, 1027] width 60 height 21
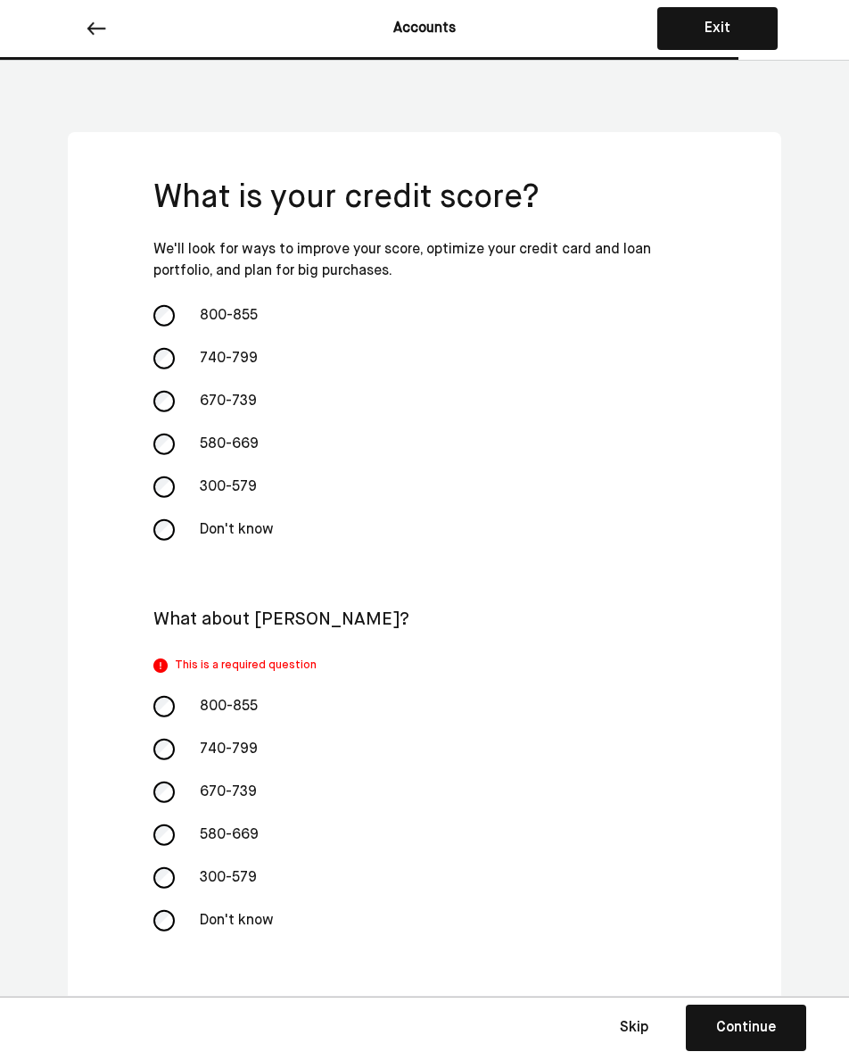
click at [228, 741] on div "740-799" at bounding box center [278, 749] width 178 height 43
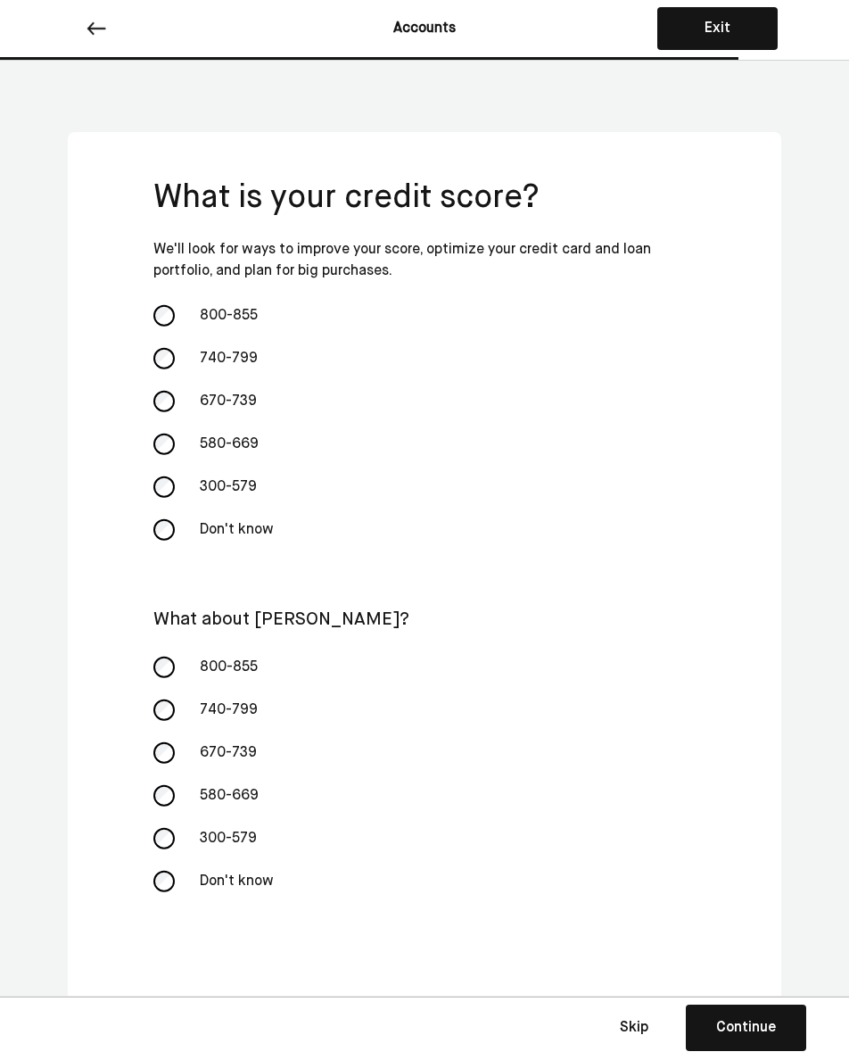
click at [740, 1027] on div "Continue" at bounding box center [746, 1027] width 60 height 21
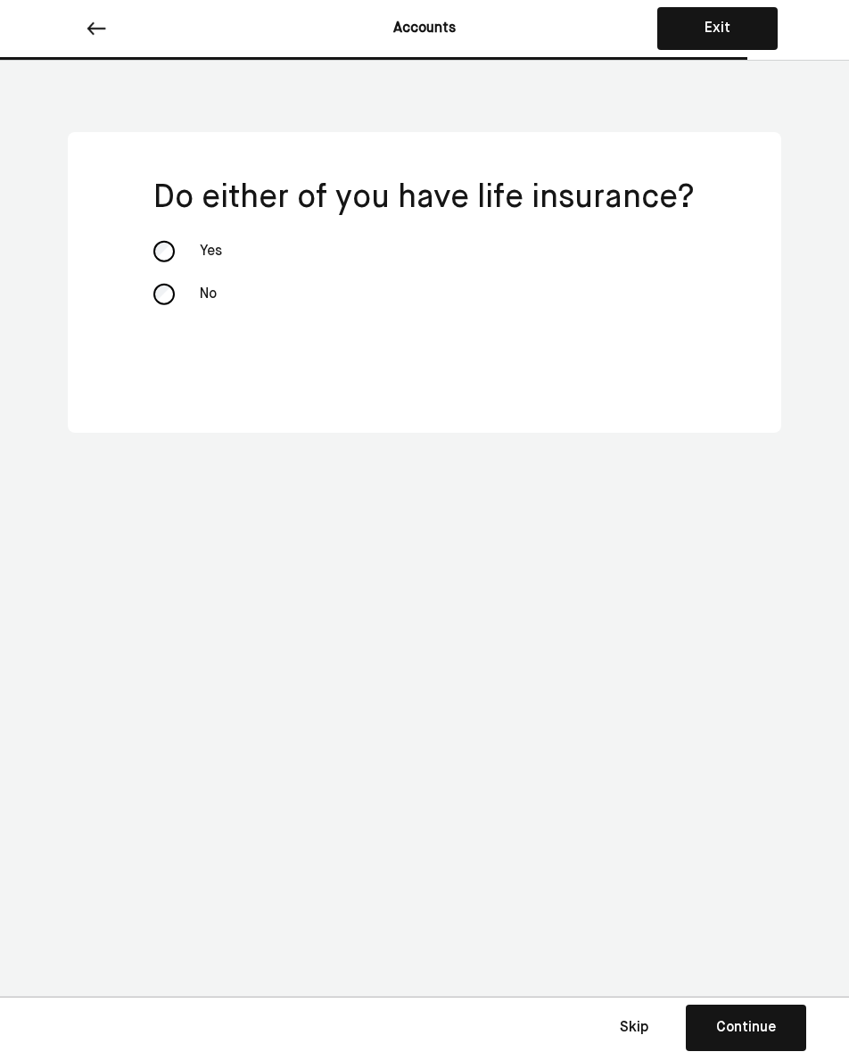
click at [175, 292] on div "No" at bounding box center [424, 294] width 542 height 43
click at [758, 1033] on button "Continue Save Continue" at bounding box center [746, 1028] width 120 height 46
click at [186, 300] on div "No" at bounding box center [424, 294] width 542 height 43
click at [758, 1012] on button "Continue Save Continue" at bounding box center [746, 1028] width 120 height 46
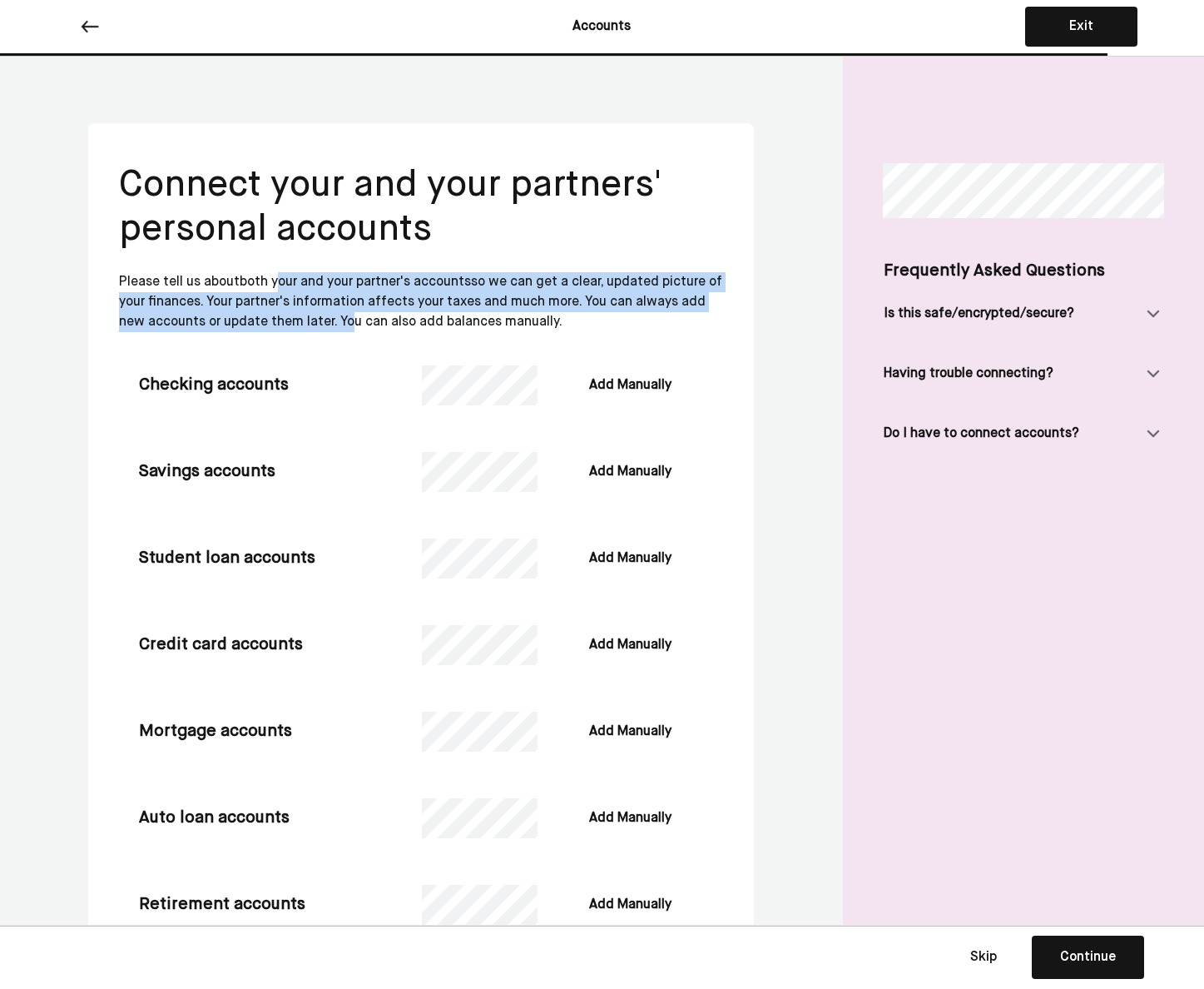
drag, startPoint x: 282, startPoint y: 285, endPoint x: 346, endPoint y: 325, distance: 75.5
click at [346, 325] on div "Please tell us about both your and your partner's accounts so we can get a clea…" at bounding box center [422, 302] width 604 height 60
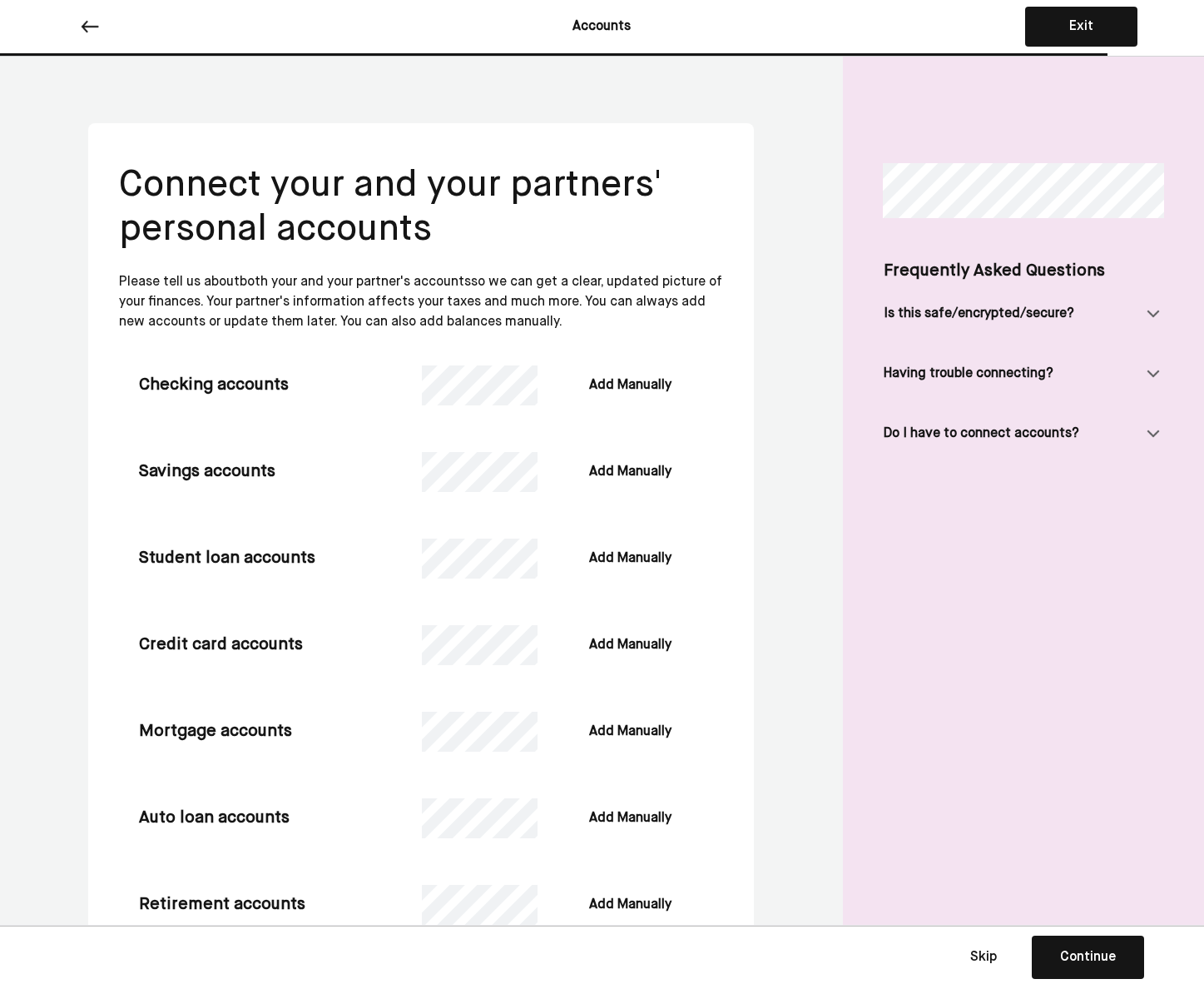
click at [375, 325] on div "Please tell us about both your and your partner's accounts so we can get a clea…" at bounding box center [422, 302] width 604 height 60
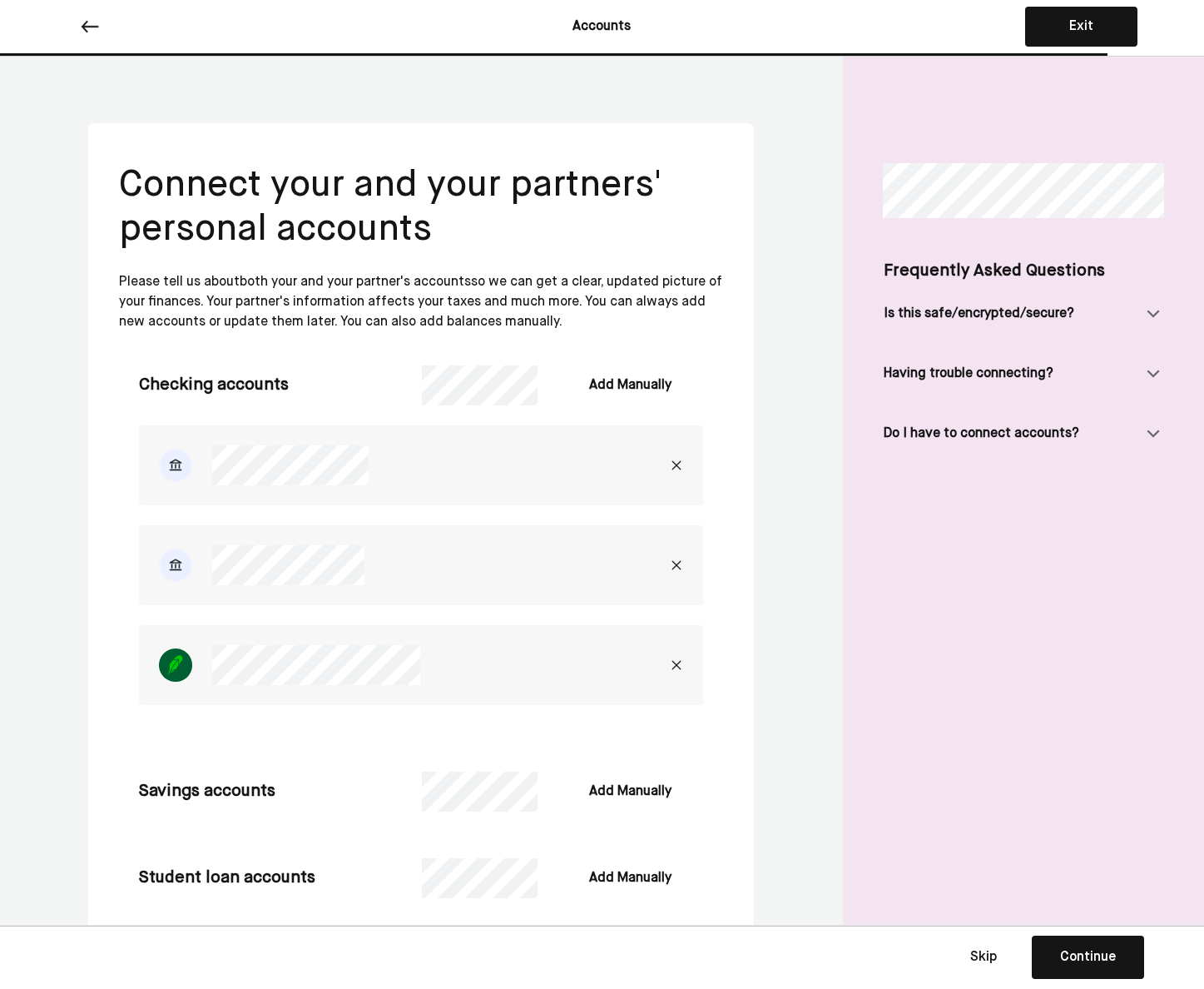
click at [707, 959] on div "Continue" at bounding box center [1088, 956] width 56 height 20
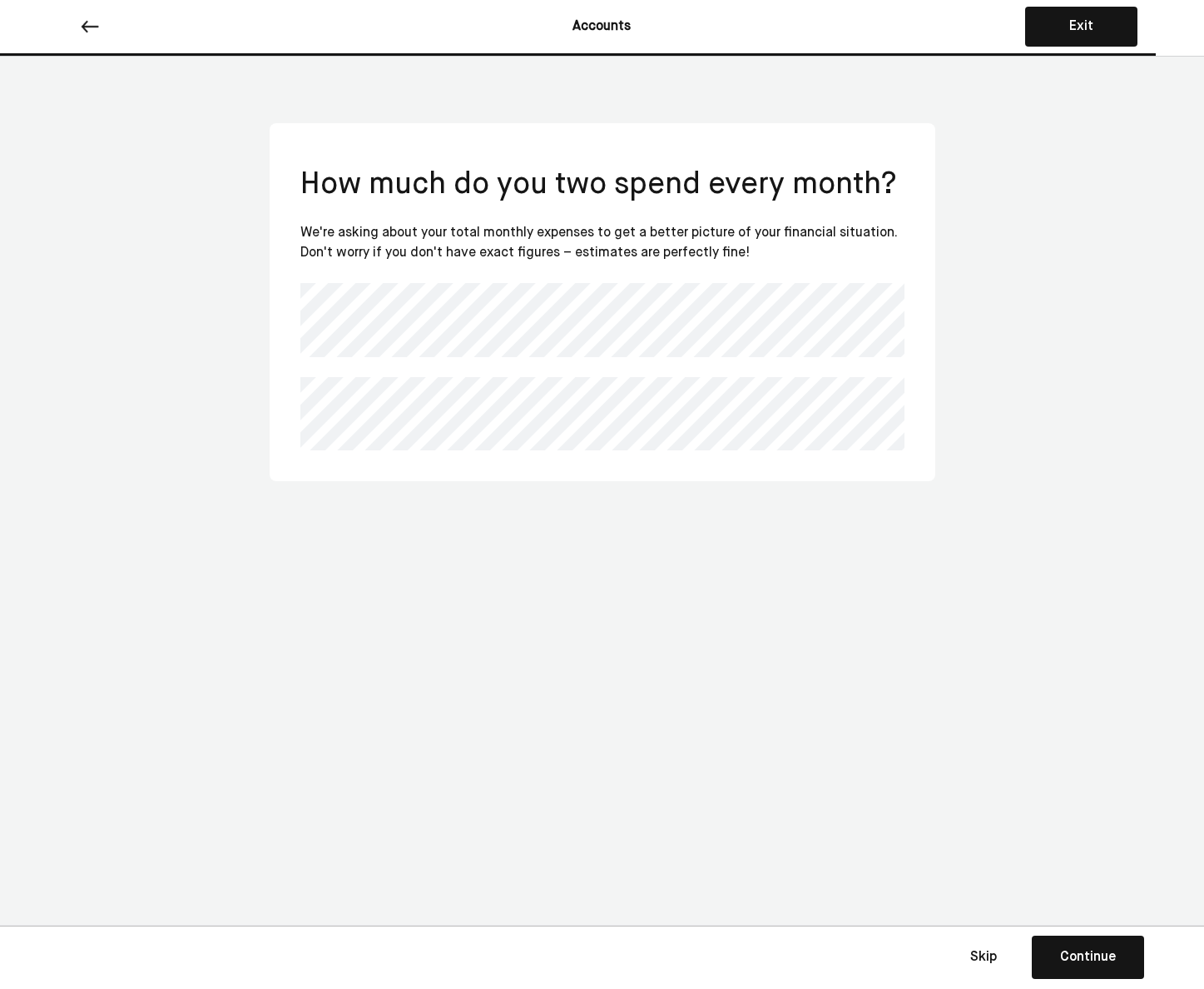
click at [707, 943] on button "Continue Save Continue" at bounding box center [1087, 957] width 112 height 43
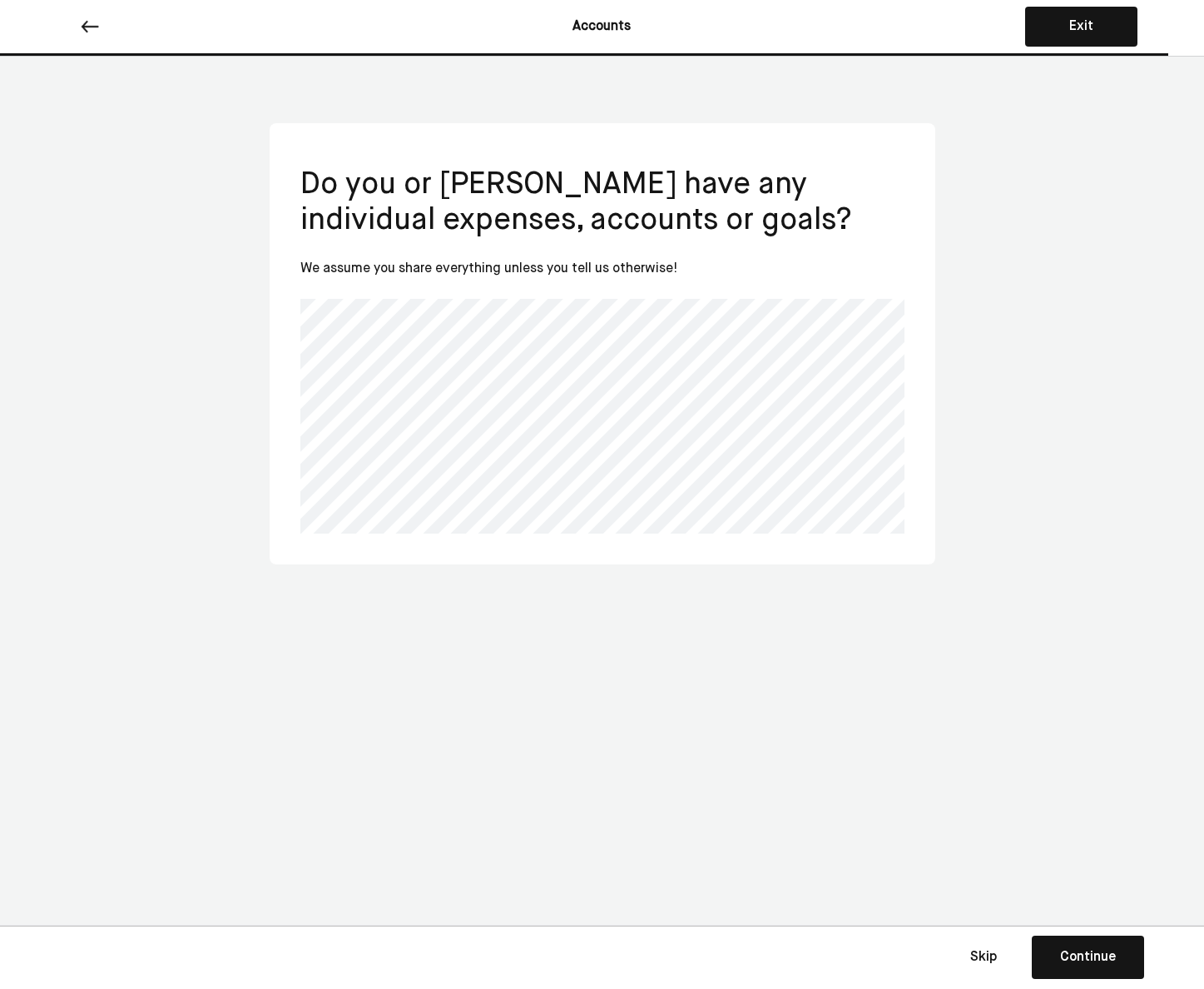
click at [707, 954] on div "Continue" at bounding box center [1088, 956] width 56 height 20
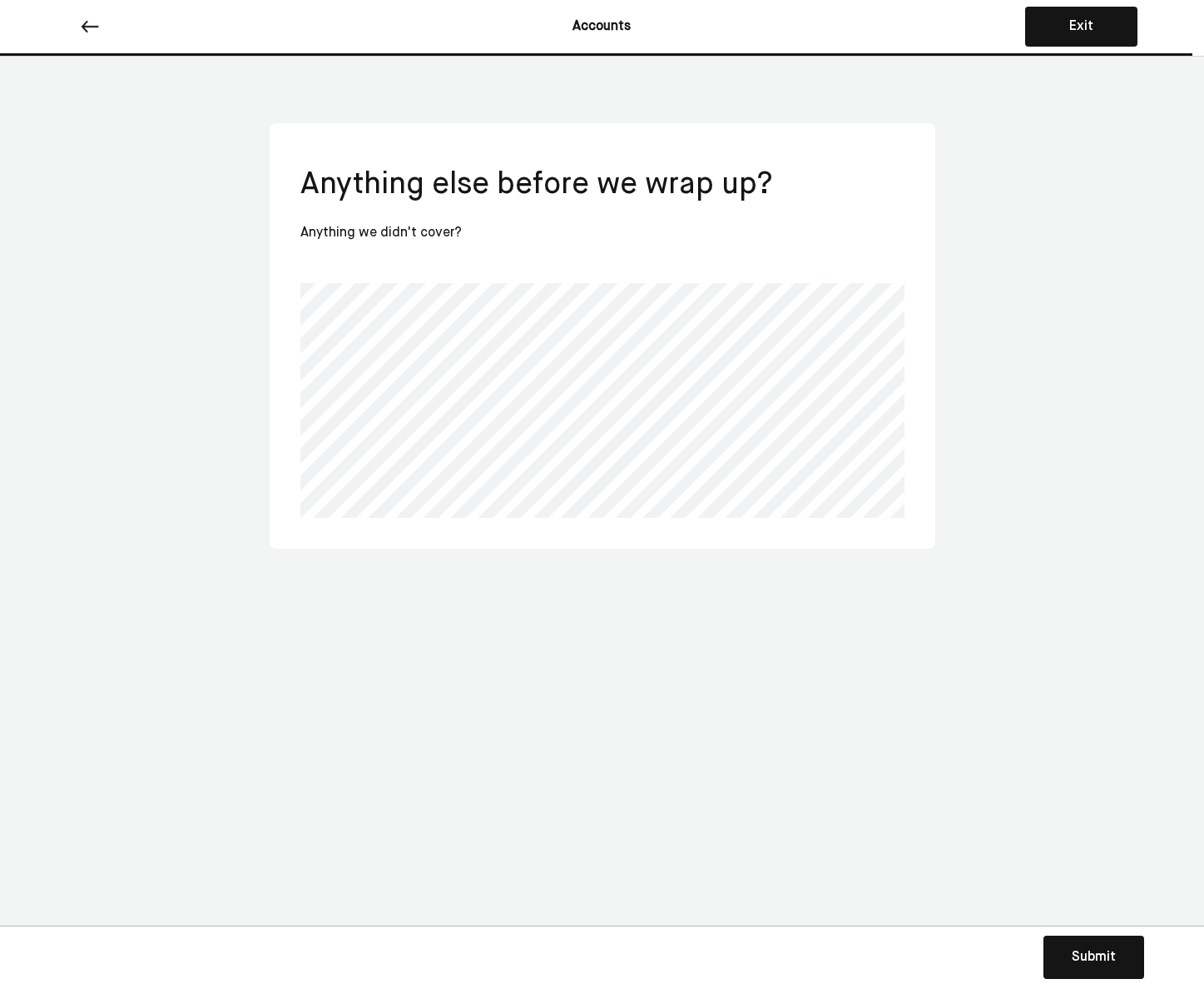
click at [707, 939] on button "Submit Submit Submit" at bounding box center [1094, 957] width 101 height 43
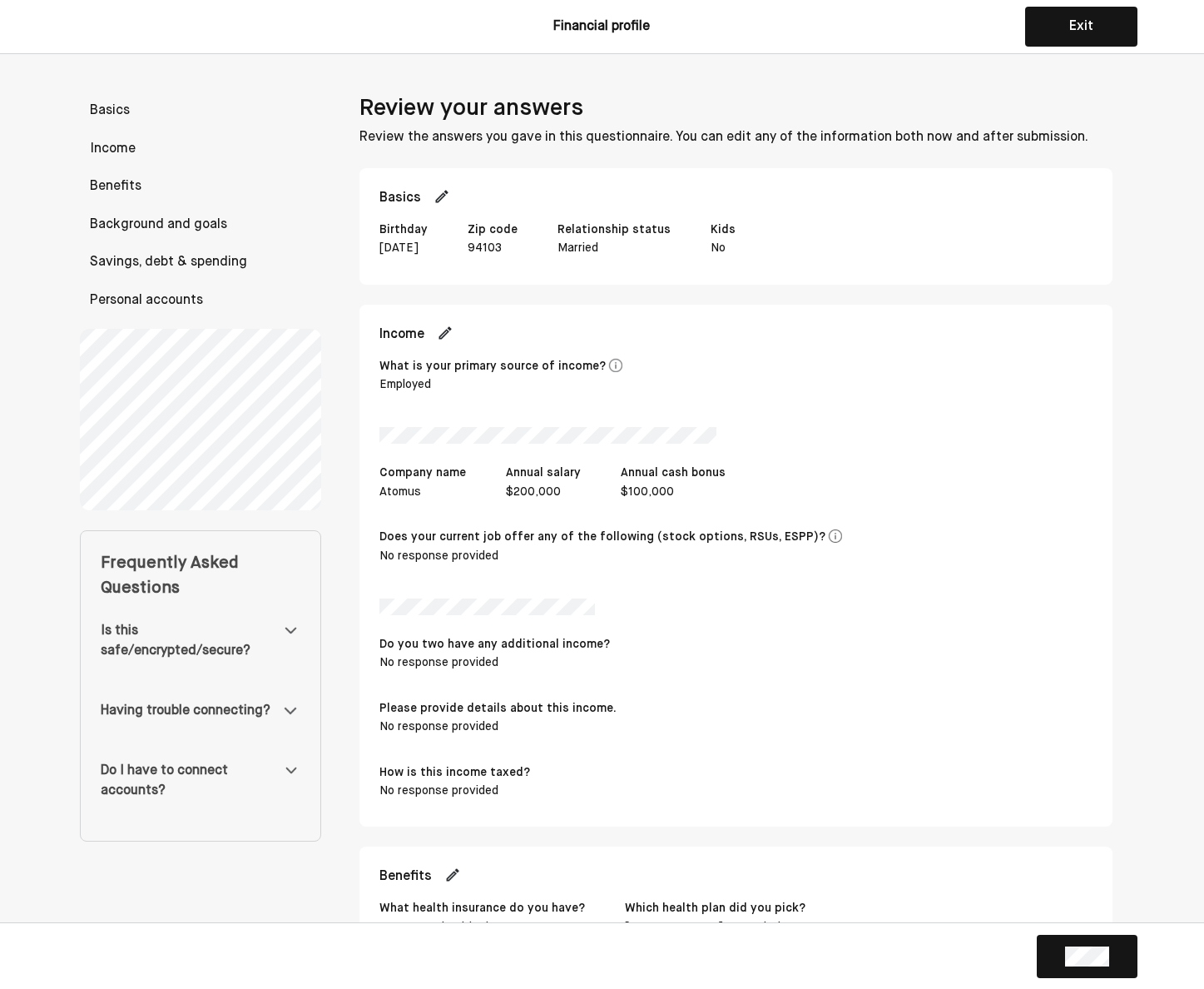
click at [187, 621] on div "Is this safe/encrypted/secure?" at bounding box center [191, 641] width 181 height 40
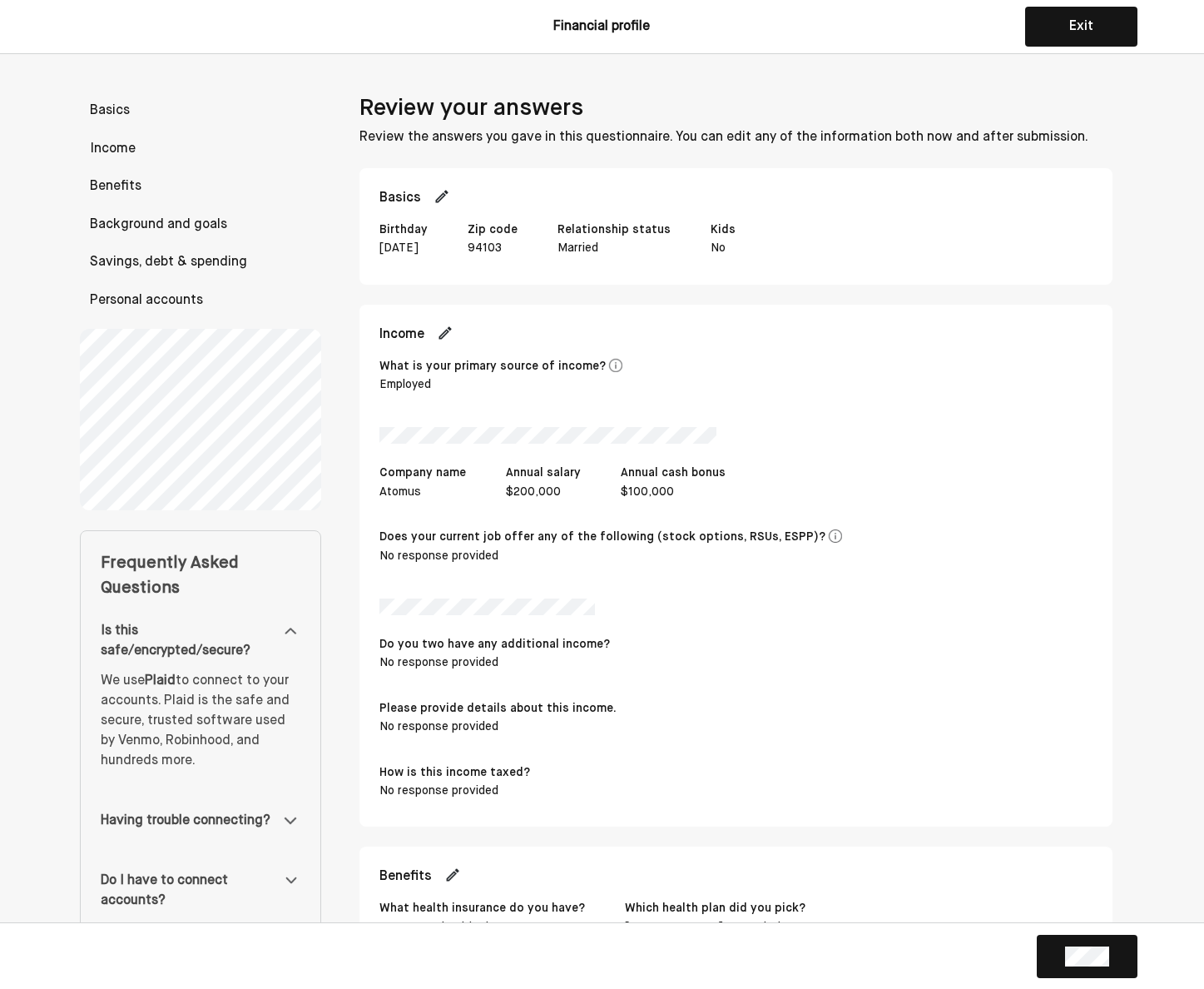
drag, startPoint x: 134, startPoint y: 690, endPoint x: 242, endPoint y: 757, distance: 127.1
click at [242, 757] on span "We use Plaid to connect to your accounts. Plaid is the safe and secure, trusted…" at bounding box center [201, 720] width 200 height 100
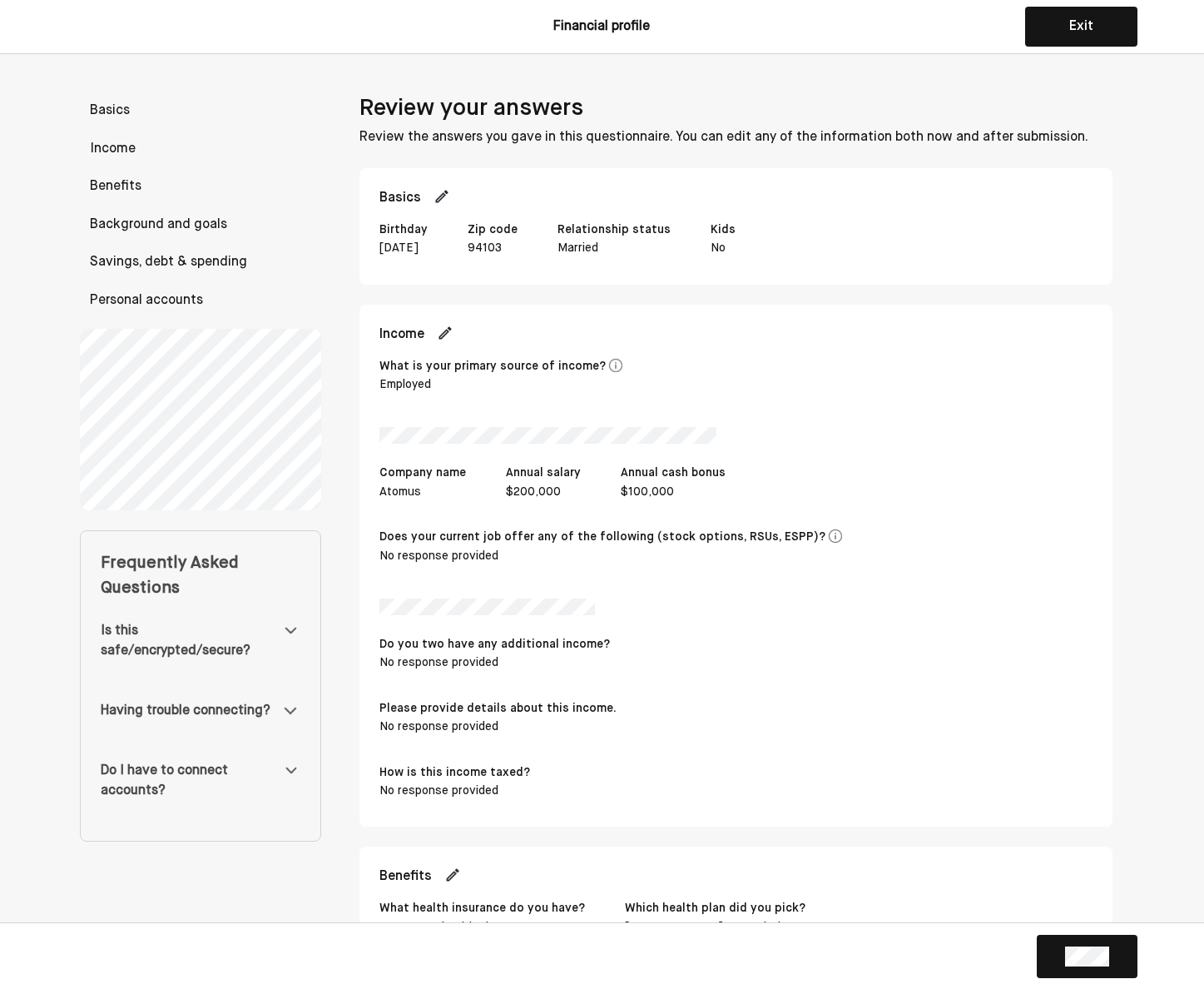
click at [242, 757] on div "Do I have to connect accounts?" at bounding box center [201, 781] width 200 height 80
